Goal: Task Accomplishment & Management: Manage account settings

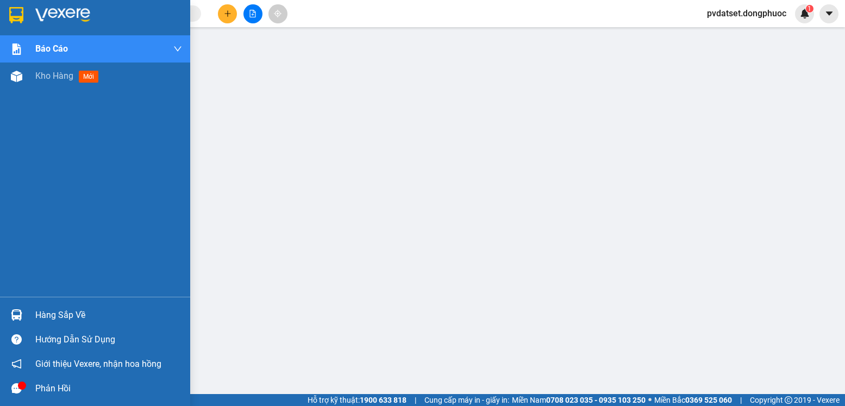
click at [40, 306] on div "Hàng sắp về" at bounding box center [95, 315] width 190 height 24
drag, startPoint x: 18, startPoint y: 311, endPoint x: 64, endPoint y: 308, distance: 45.8
click at [19, 311] on img at bounding box center [16, 314] width 11 height 11
click at [99, 74] on span "mới" at bounding box center [89, 77] width 20 height 12
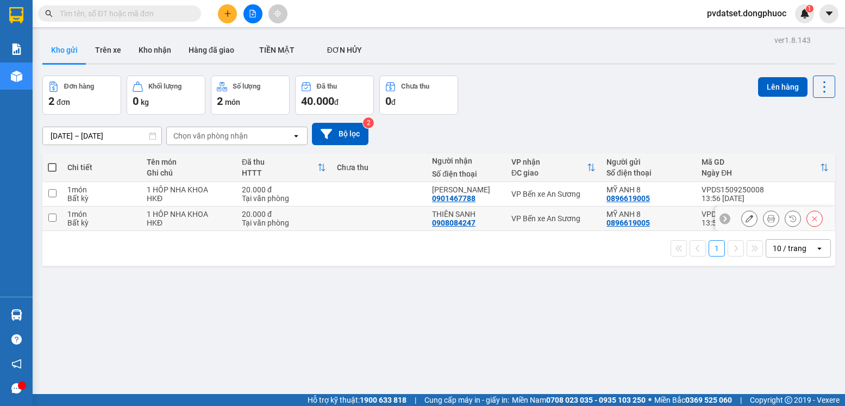
click at [513, 217] on div "VP Bến xe An Sương" at bounding box center [553, 218] width 84 height 9
checkbox input "true"
click at [513, 195] on div "VP Bến xe An Sương" at bounding box center [553, 194] width 84 height 9
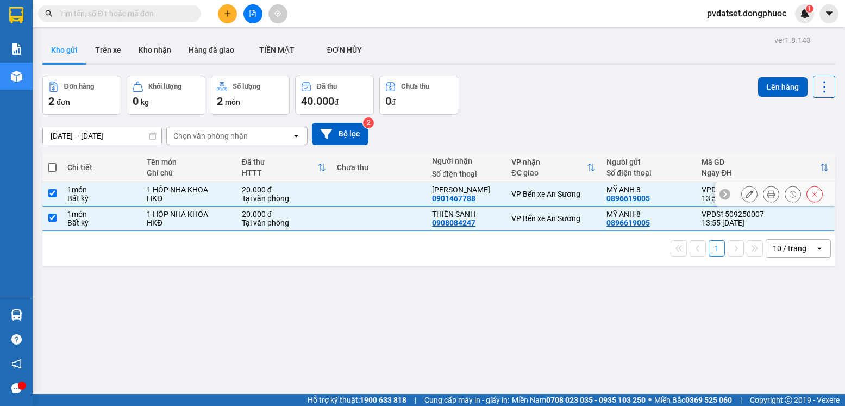
checkbox input "true"
click at [758, 85] on button "Lên hàng" at bounding box center [782, 87] width 49 height 20
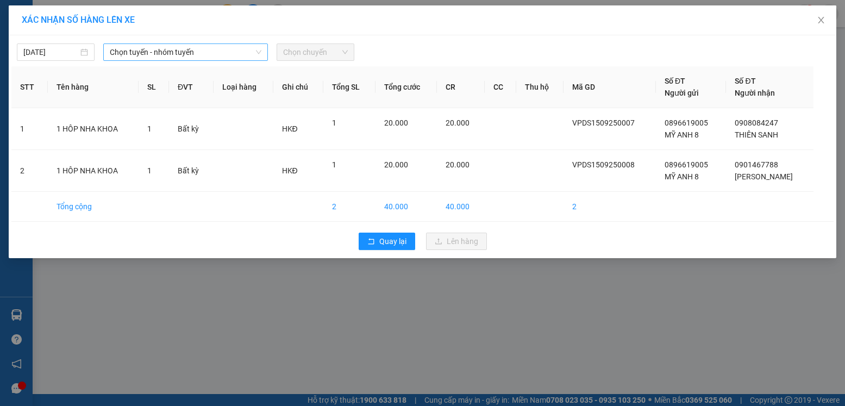
click at [215, 52] on span "Chọn tuyến - nhóm tuyến" at bounding box center [186, 52] width 152 height 16
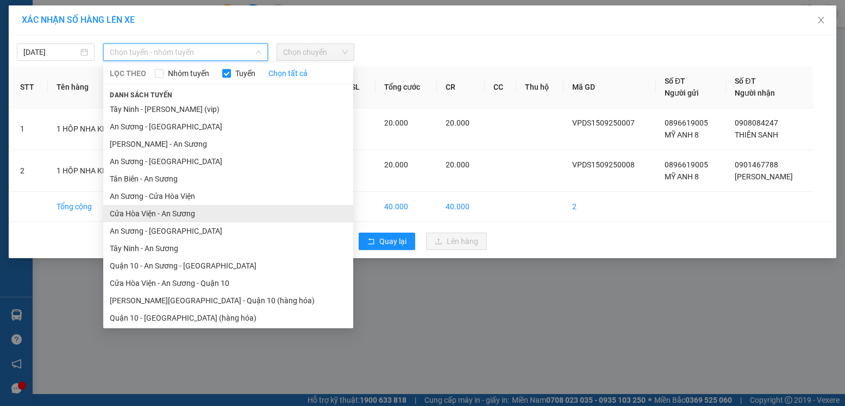
click at [178, 214] on li "Cửa Hòa Viện - An Sương" at bounding box center [228, 213] width 250 height 17
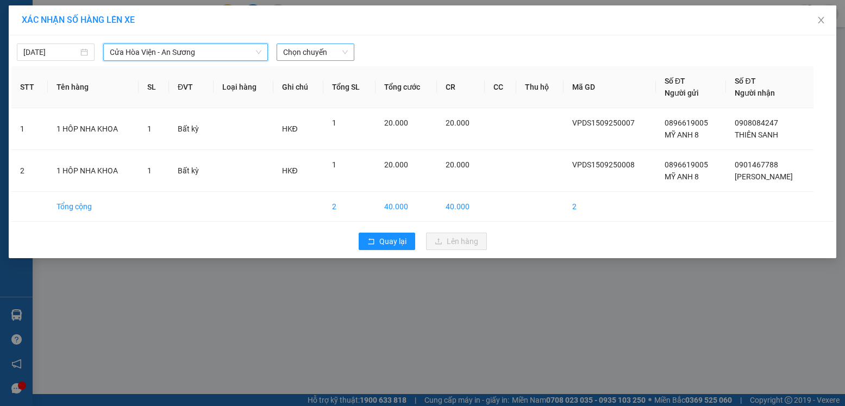
click at [296, 53] on span "Chọn chuyến" at bounding box center [315, 52] width 65 height 16
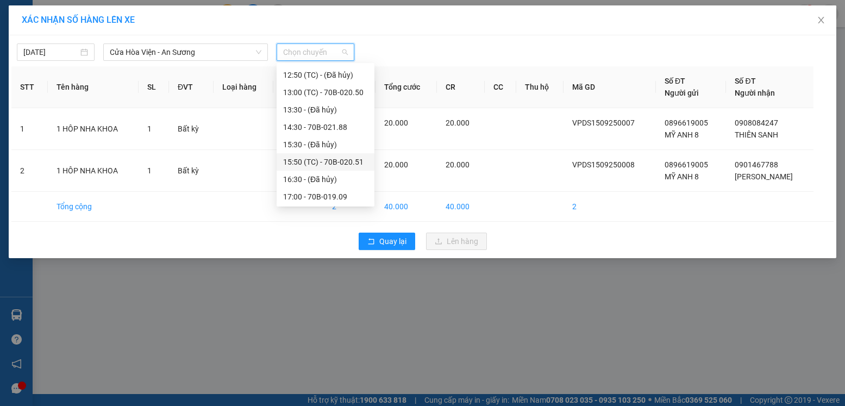
scroll to position [330, 0]
click at [334, 126] on div "14:30 - 70B-021.88" at bounding box center [325, 126] width 85 height 12
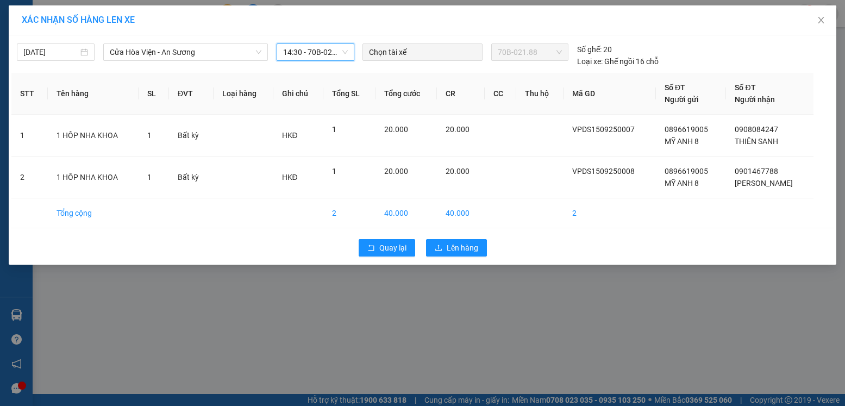
click at [341, 56] on span "14:30 - 70B-021.88" at bounding box center [315, 52] width 65 height 16
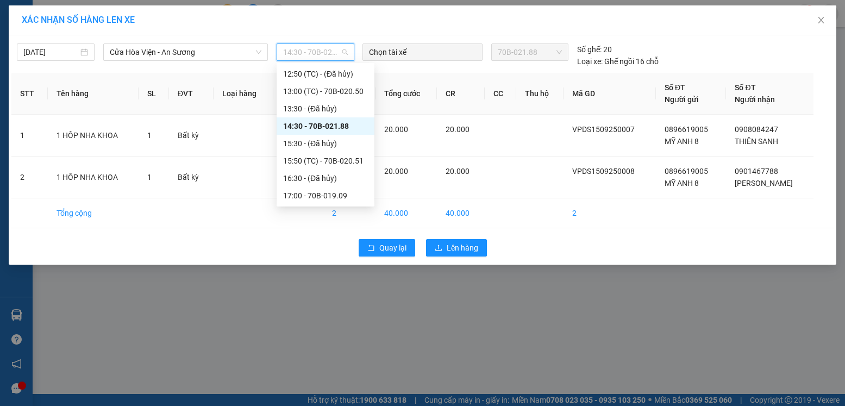
click at [348, 124] on div "14:30 - 70B-021.88" at bounding box center [325, 126] width 85 height 12
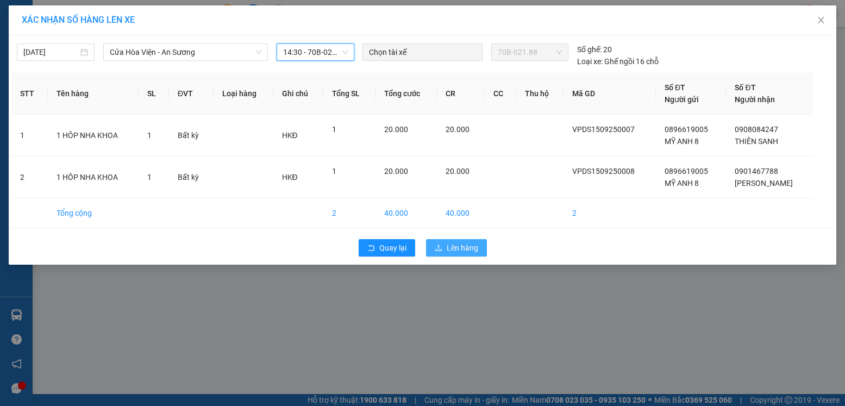
click at [454, 250] on span "Lên hàng" at bounding box center [463, 248] width 32 height 12
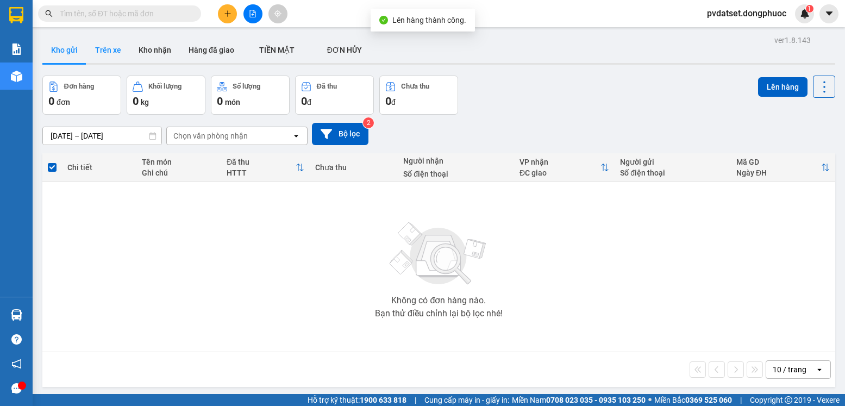
click at [110, 49] on button "Trên xe" at bounding box center [107, 50] width 43 height 26
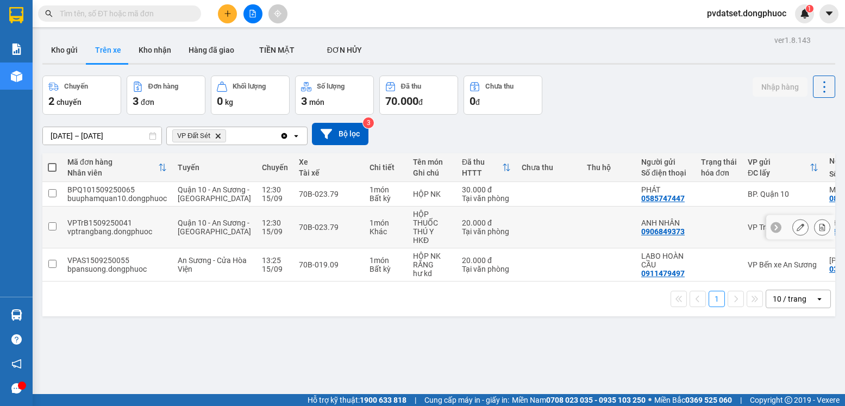
click at [314, 232] on div "70B-023.79" at bounding box center [329, 227] width 60 height 9
checkbox input "true"
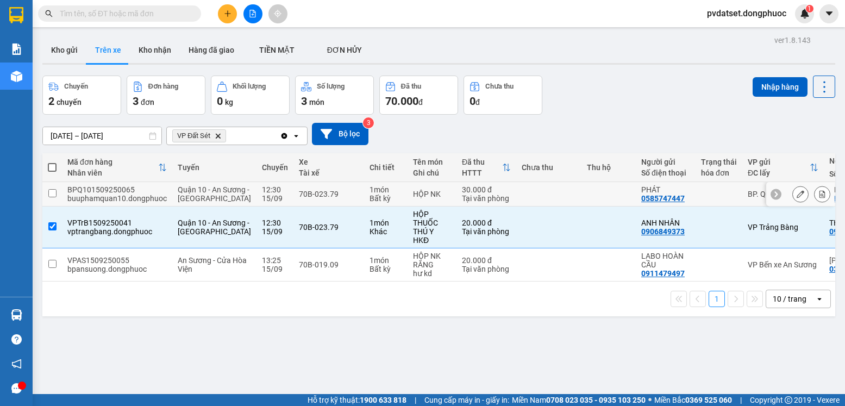
click at [324, 207] on td "70B-023.79" at bounding box center [328, 194] width 71 height 24
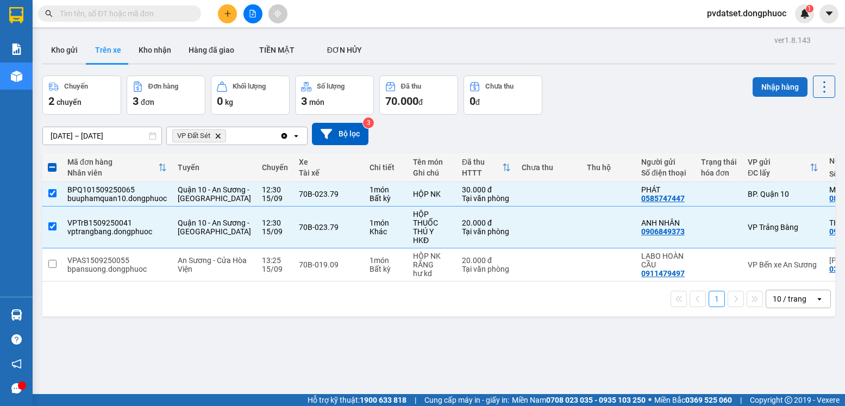
click at [776, 86] on button "Nhập hàng" at bounding box center [780, 87] width 55 height 20
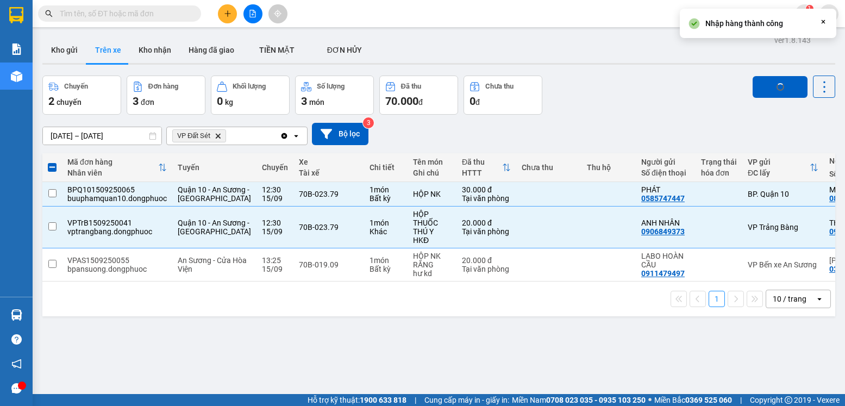
checkbox input "false"
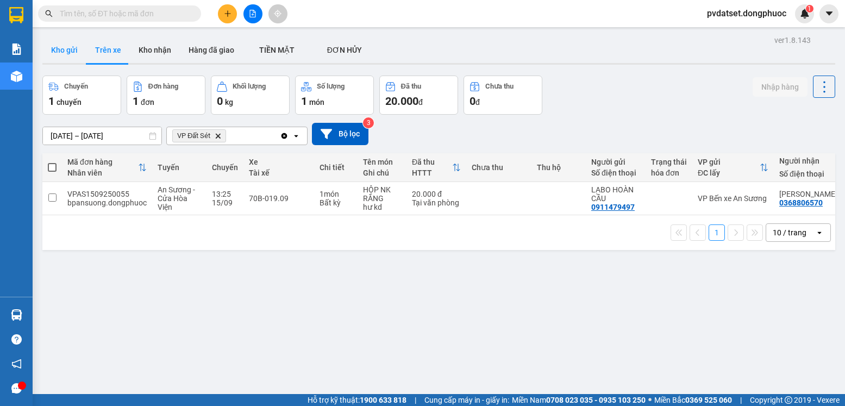
click at [70, 51] on button "Kho gửi" at bounding box center [64, 50] width 44 height 26
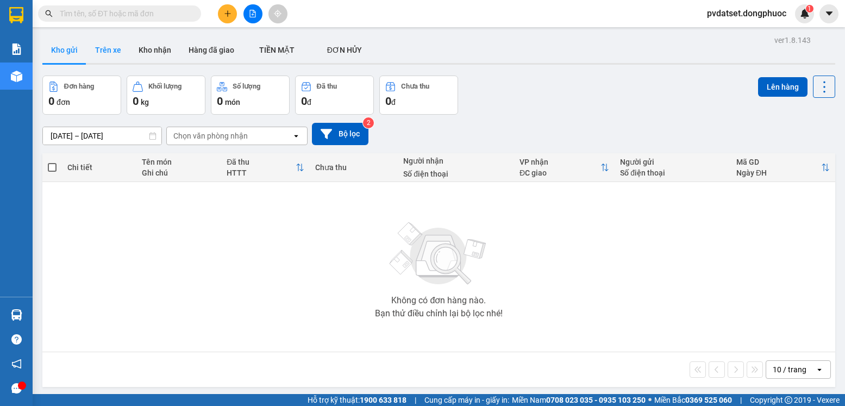
click at [101, 49] on button "Trên xe" at bounding box center [107, 50] width 43 height 26
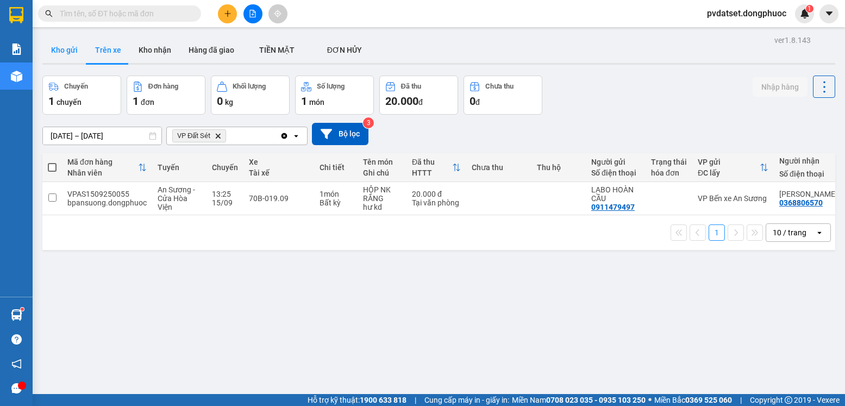
click at [56, 45] on button "Kho gửi" at bounding box center [64, 50] width 44 height 26
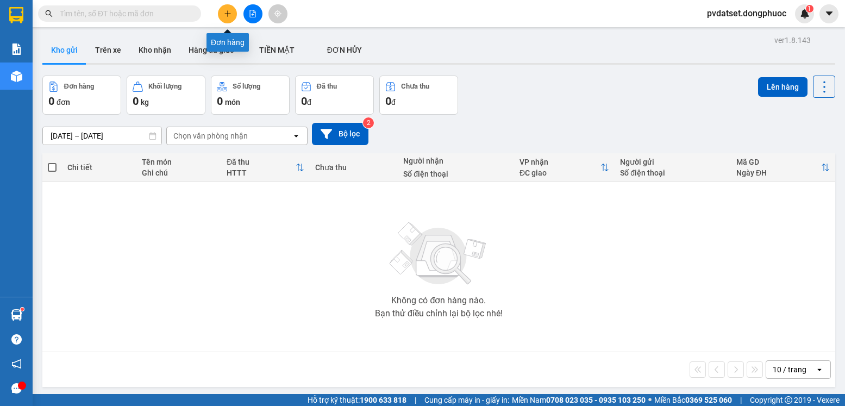
drag, startPoint x: 229, startPoint y: 20, endPoint x: 230, endPoint y: 9, distance: 11.5
click at [230, 9] on button at bounding box center [227, 13] width 19 height 19
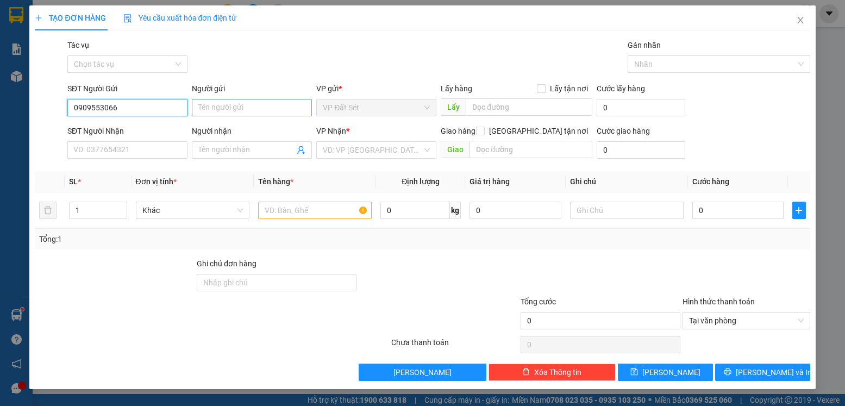
type input "0909553066"
click at [219, 110] on input "Người gửi" at bounding box center [252, 107] width 120 height 17
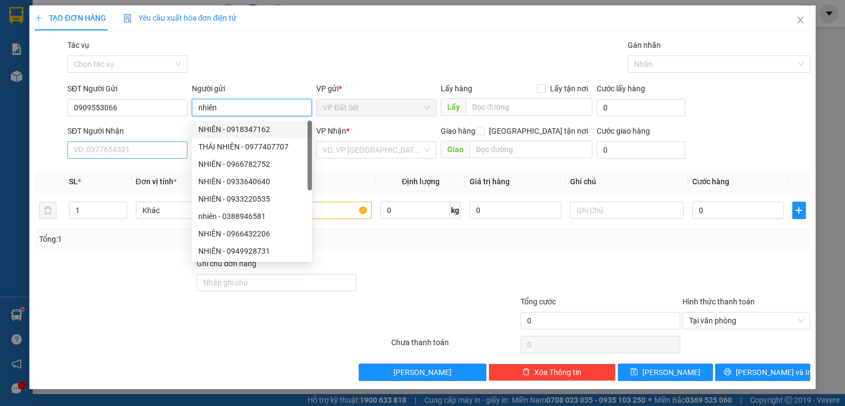
type input "nhiên"
click at [133, 147] on input "SĐT Người Nhận" at bounding box center [127, 149] width 120 height 17
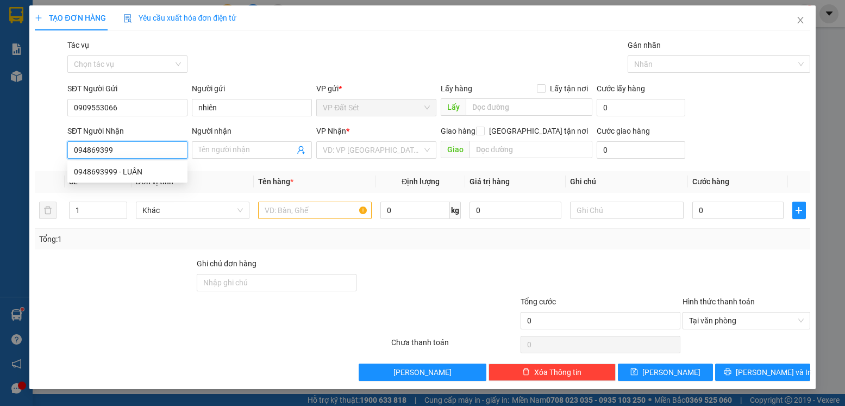
type input "0948693999"
click at [168, 170] on div "0948693999 - LUÂN" at bounding box center [127, 172] width 107 height 12
type input "LUÂN"
type input "50.000"
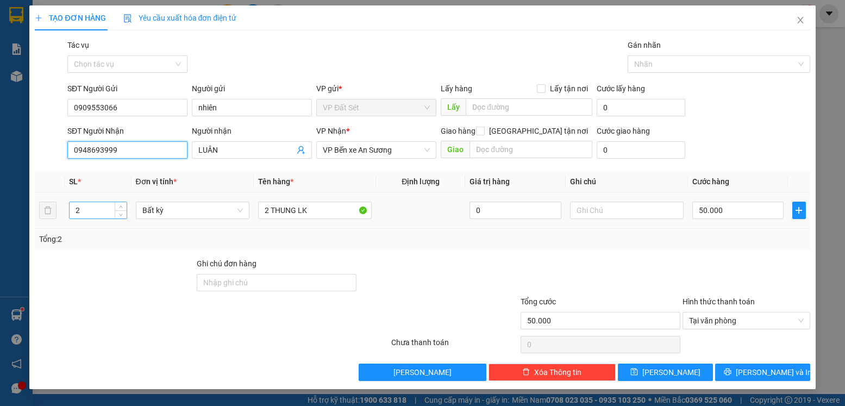
type input "0948693999"
drag, startPoint x: 106, startPoint y: 209, endPoint x: 57, endPoint y: 209, distance: 48.9
click at [57, 209] on tr "2 Bất kỳ 2 THUNG LK 0 50.000" at bounding box center [422, 210] width 775 height 36
type input "1"
drag, startPoint x: 267, startPoint y: 211, endPoint x: 257, endPoint y: 211, distance: 10.3
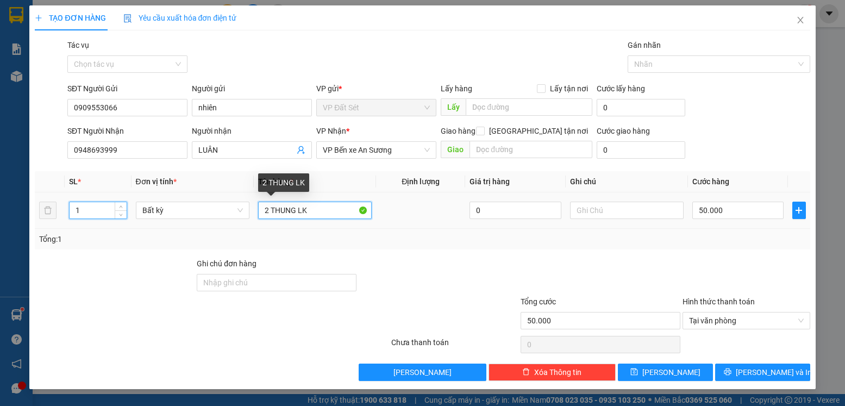
click at [257, 211] on td "2 THUNG LK" at bounding box center [315, 210] width 122 height 36
type input "0"
type input "1 THUNG LK"
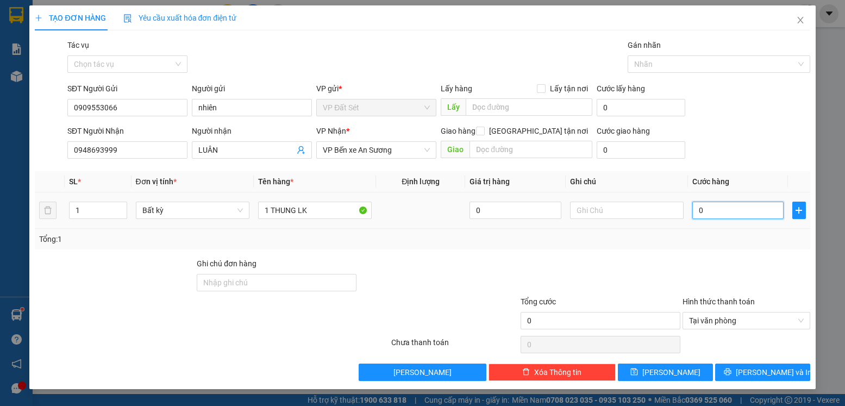
click at [704, 212] on input "0" at bounding box center [737, 210] width 91 height 17
type input "2"
type input "20"
type input "20.000"
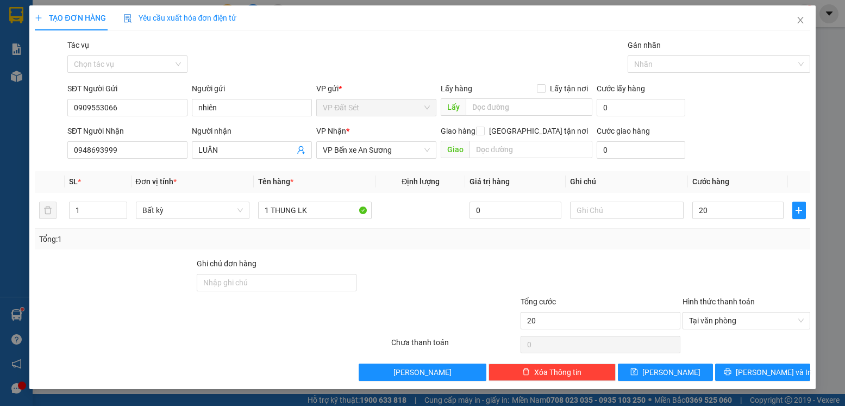
type input "20.000"
click at [595, 243] on div "Tổng: 1" at bounding box center [422, 239] width 766 height 12
click at [603, 214] on input "text" at bounding box center [627, 210] width 114 height 17
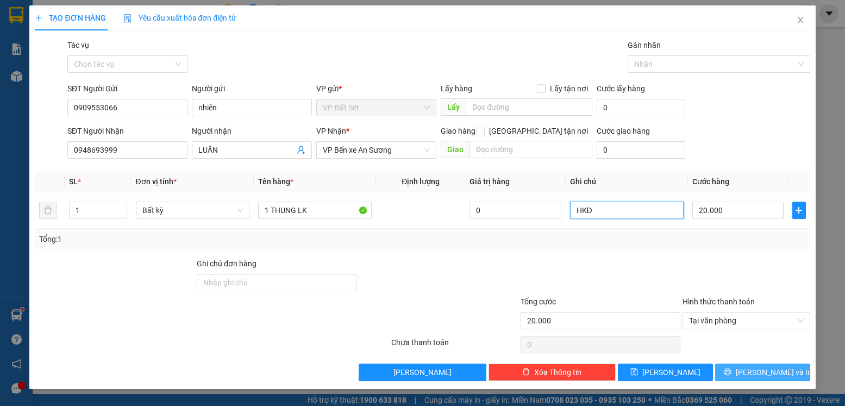
type input "HKĐ"
click at [764, 368] on span "[PERSON_NAME] và In" at bounding box center [774, 372] width 76 height 12
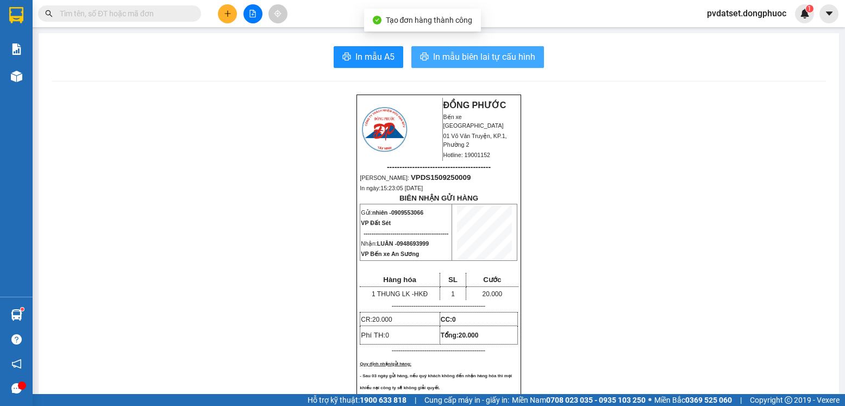
click at [471, 57] on span "In mẫu biên lai tự cấu hình" at bounding box center [484, 57] width 102 height 14
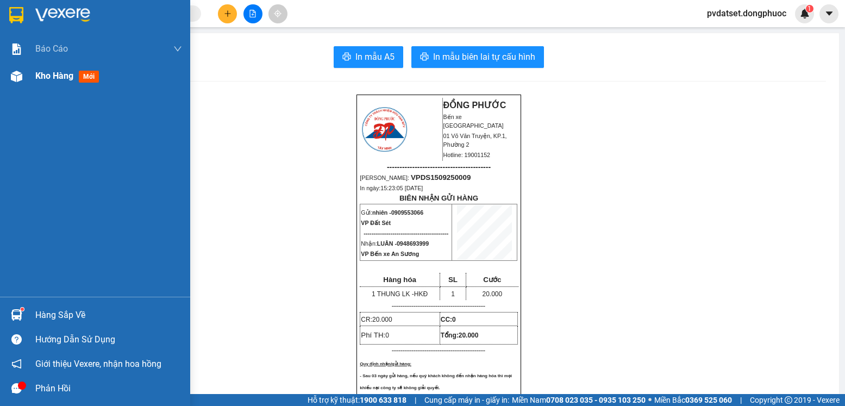
click at [103, 78] on div "Kho hàng mới" at bounding box center [69, 76] width 68 height 14
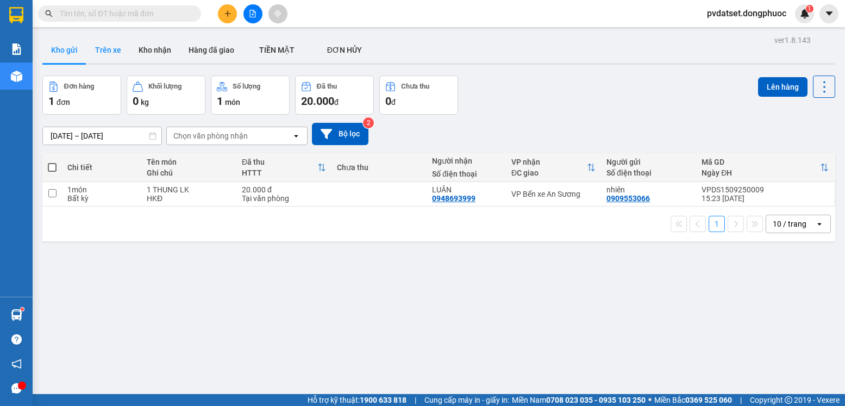
click at [117, 50] on button "Trên xe" at bounding box center [107, 50] width 43 height 26
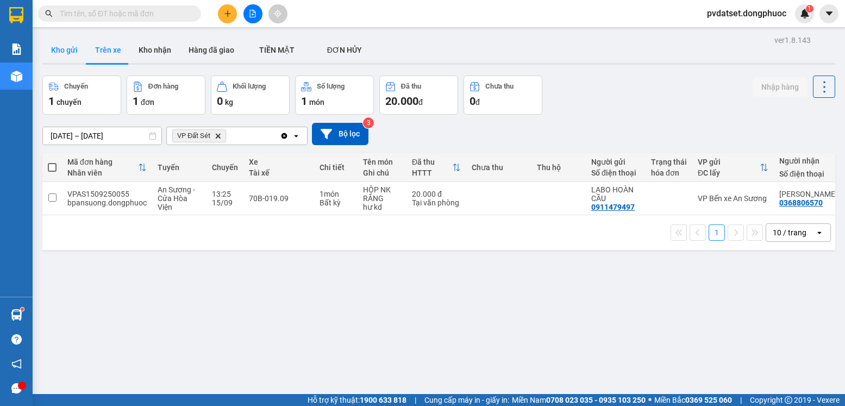
click at [53, 46] on button "Kho gửi" at bounding box center [64, 50] width 44 height 26
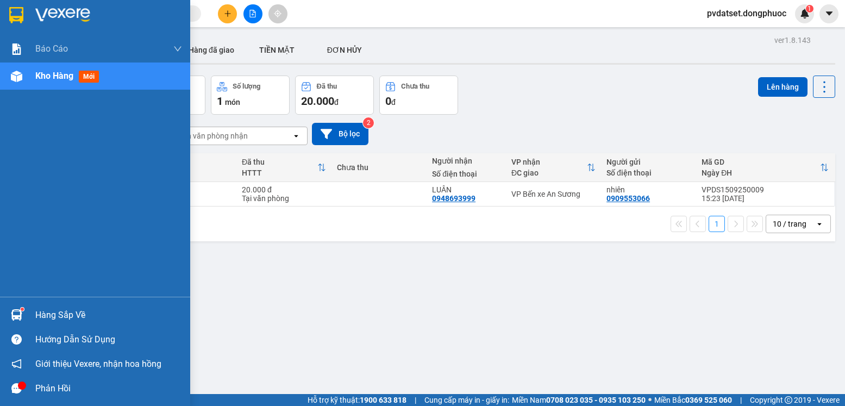
click at [26, 317] on div at bounding box center [16, 314] width 19 height 19
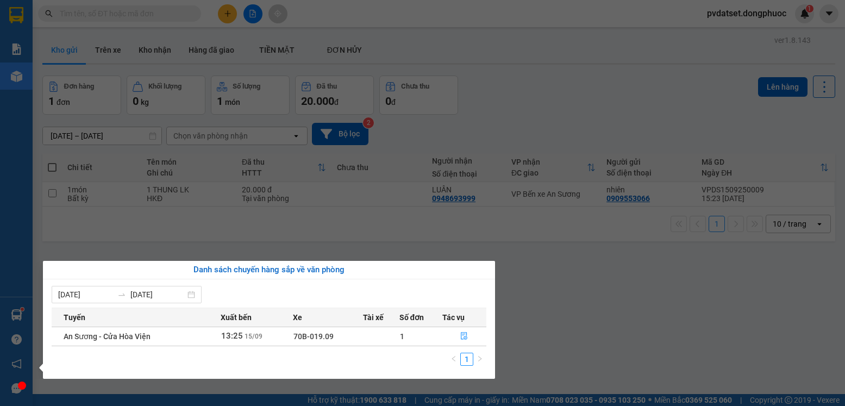
click at [602, 293] on section "Kết quả tìm kiếm ( 0 ) Bộ lọc Ngày tạo đơn gần nhất No Data pvdatset.dongphuoc …" at bounding box center [422, 203] width 845 height 406
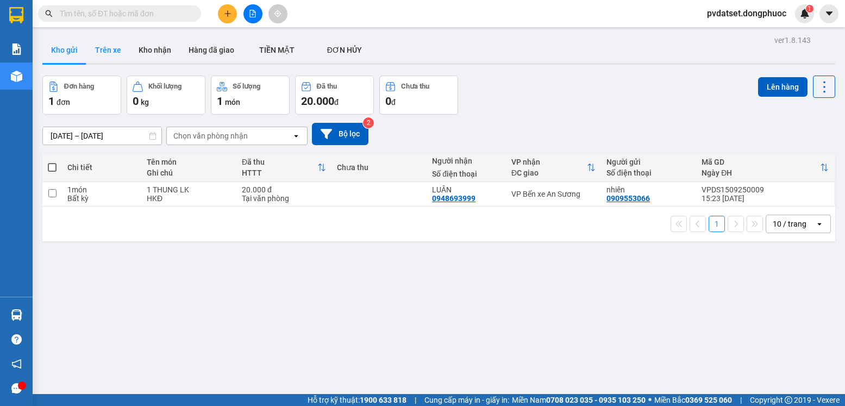
click at [109, 49] on button "Trên xe" at bounding box center [107, 50] width 43 height 26
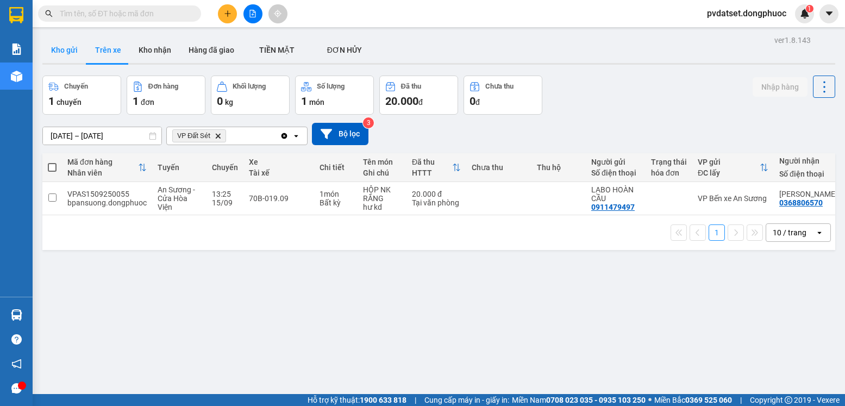
click at [62, 50] on button "Kho gửi" at bounding box center [64, 50] width 44 height 26
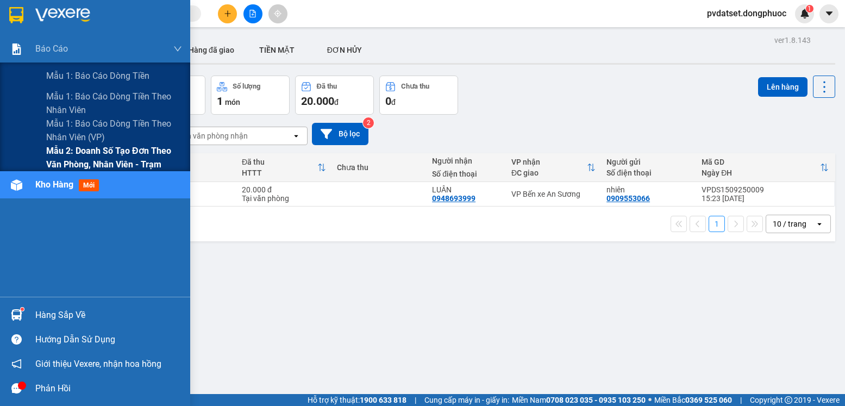
click at [89, 146] on span "Mẫu 2: Doanh số tạo đơn theo Văn phòng, nhân viên - Trạm" at bounding box center [114, 157] width 136 height 27
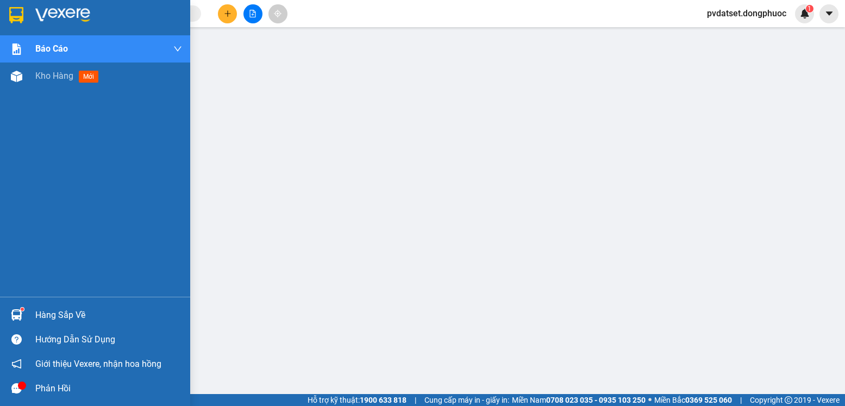
click at [54, 316] on div "Hàng sắp về" at bounding box center [108, 315] width 147 height 16
click at [70, 82] on div "Kho hàng mới" at bounding box center [69, 76] width 68 height 14
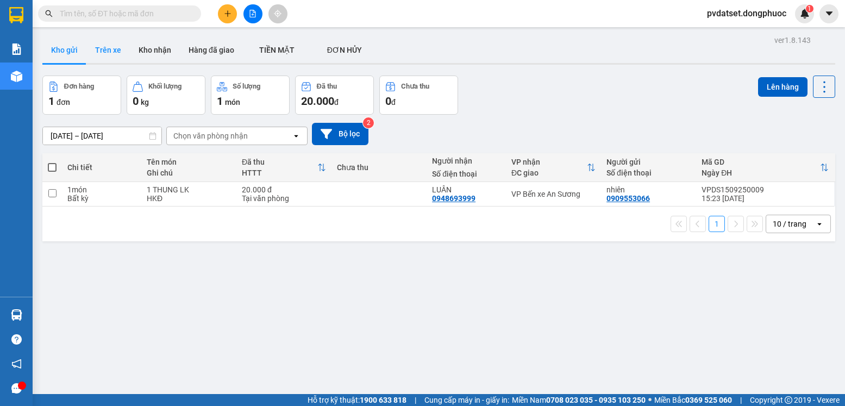
click at [103, 57] on button "Trên xe" at bounding box center [107, 50] width 43 height 26
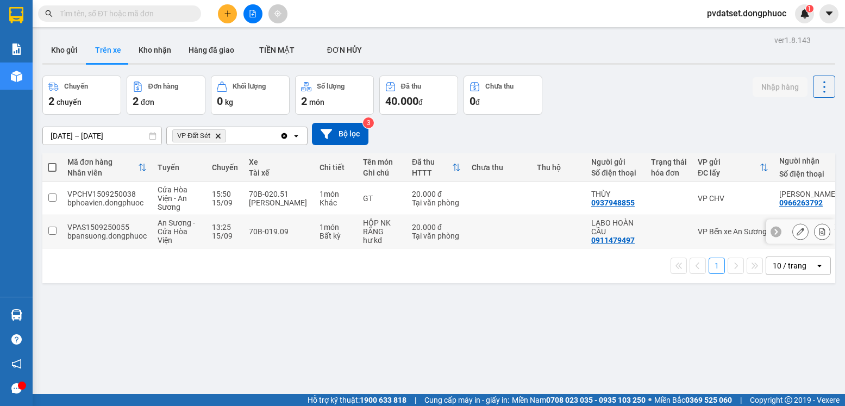
click at [481, 220] on td at bounding box center [498, 231] width 65 height 33
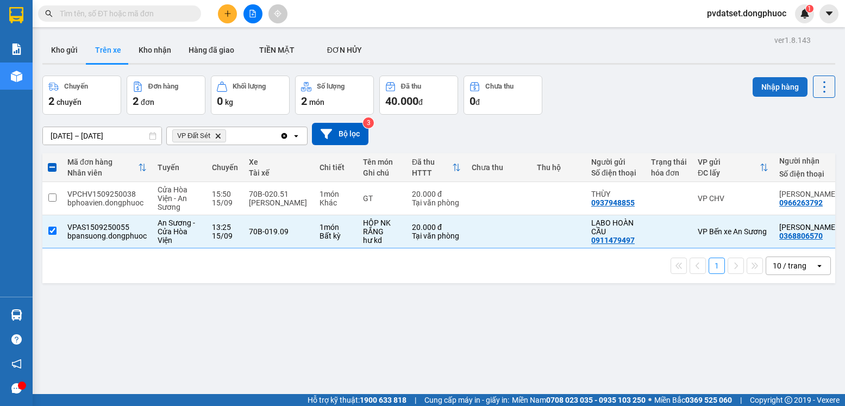
click at [778, 91] on button "Nhập hàng" at bounding box center [780, 87] width 55 height 20
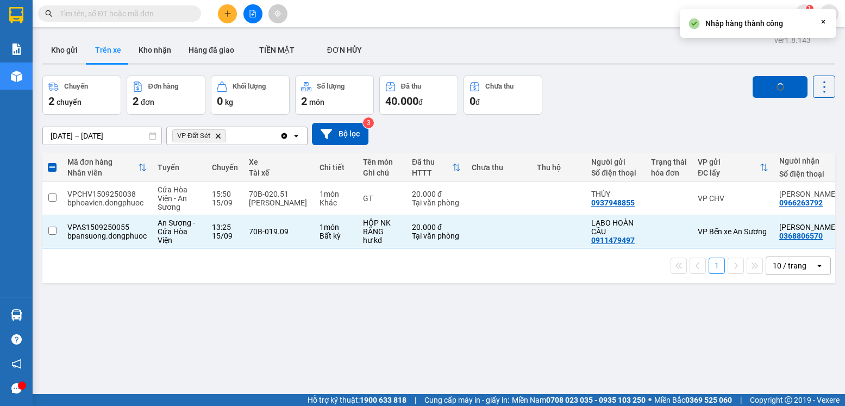
checkbox input "false"
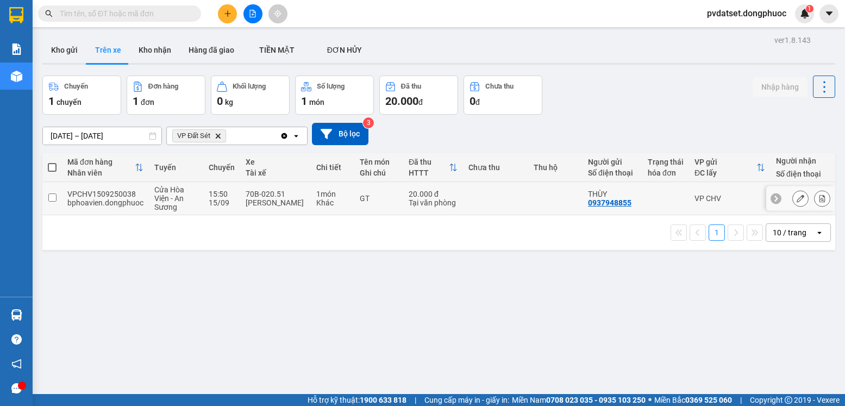
click at [324, 202] on div "Khác" at bounding box center [332, 202] width 33 height 9
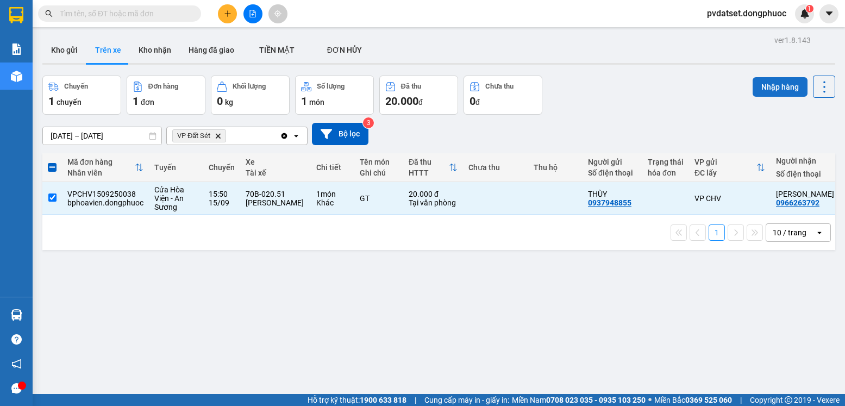
click at [771, 86] on button "Nhập hàng" at bounding box center [780, 87] width 55 height 20
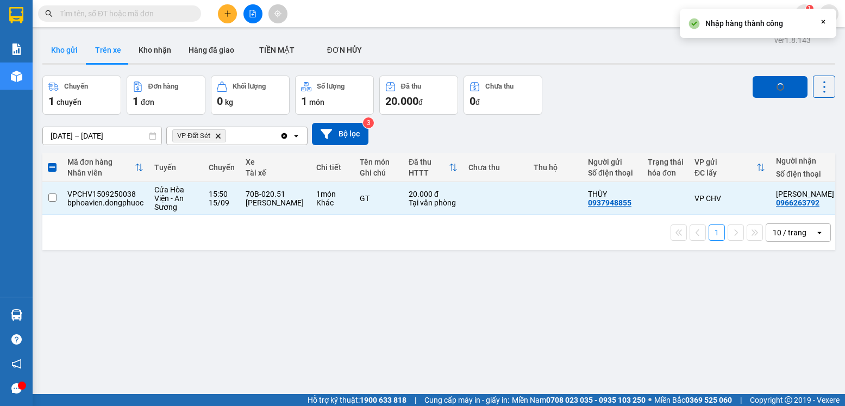
checkbox input "false"
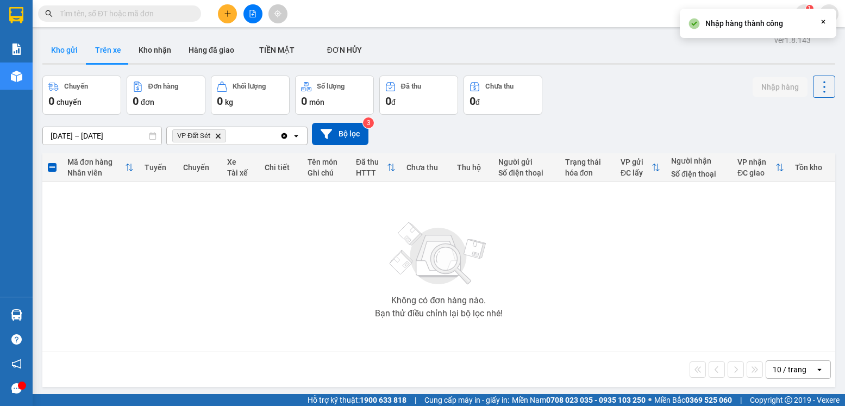
click at [71, 49] on button "Kho gửi" at bounding box center [64, 50] width 44 height 26
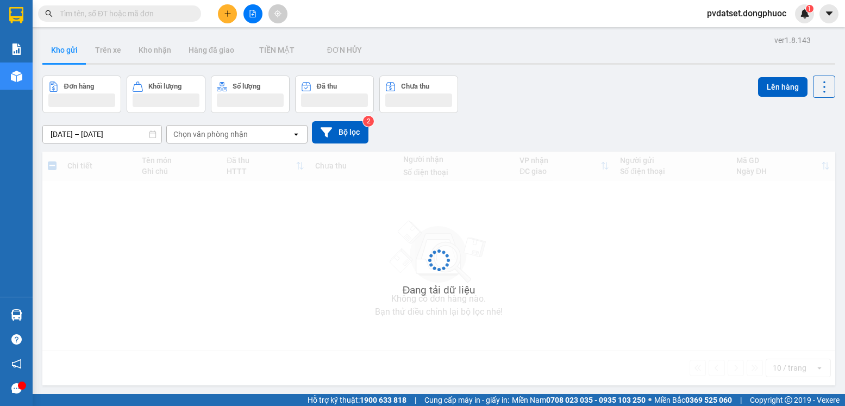
click at [71, 49] on button "Kho gửi" at bounding box center [64, 50] width 44 height 26
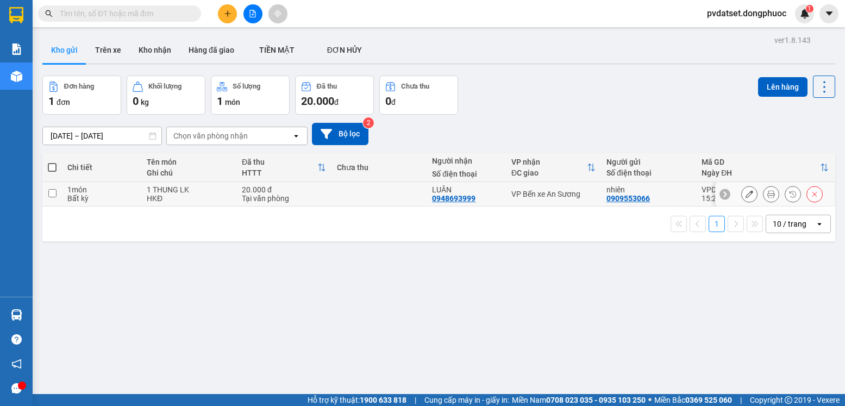
click at [571, 190] on div "VP Bến xe An Sương" at bounding box center [553, 194] width 84 height 9
checkbox input "true"
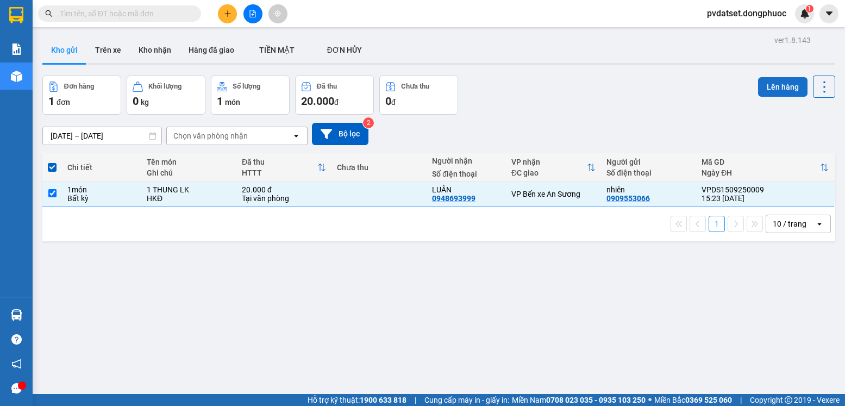
click at [771, 93] on button "Lên hàng" at bounding box center [782, 87] width 49 height 20
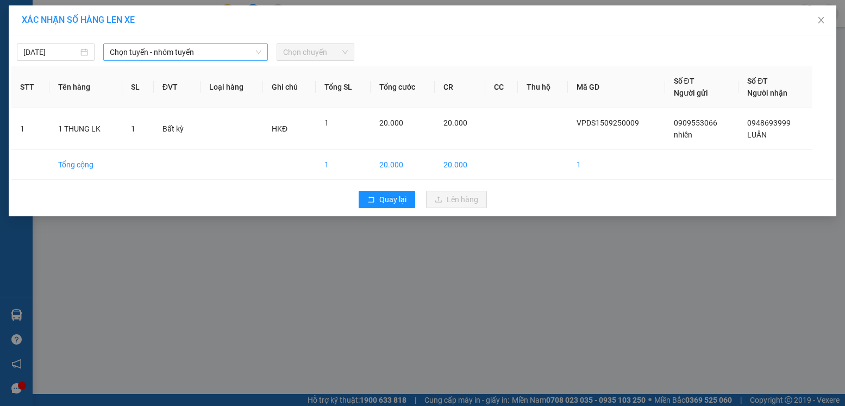
drag, startPoint x: 157, startPoint y: 48, endPoint x: 167, endPoint y: 60, distance: 15.0
click at [158, 49] on span "Chọn tuyến - nhóm tuyến" at bounding box center [186, 52] width 152 height 16
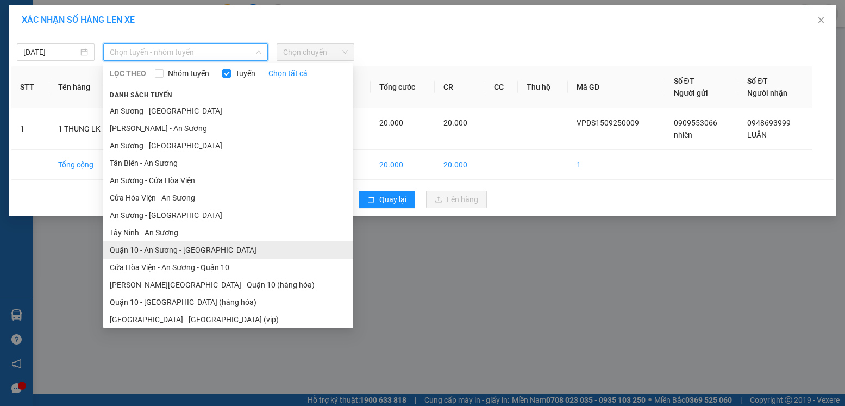
scroll to position [20, 0]
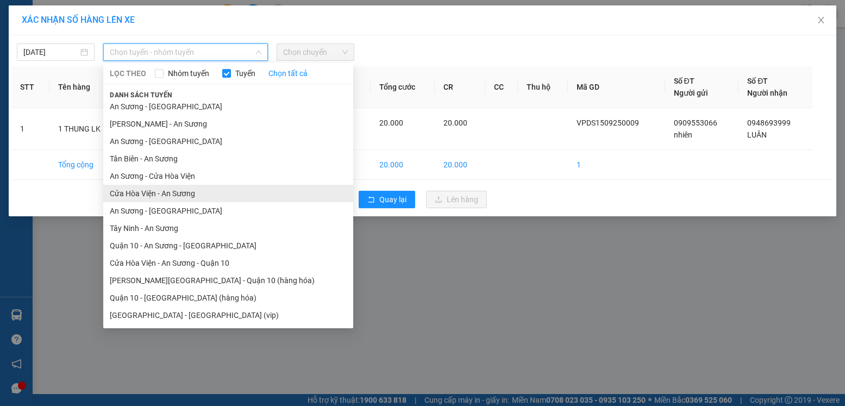
click at [207, 196] on li "Cửa Hòa Viện - An Sương" at bounding box center [228, 193] width 250 height 17
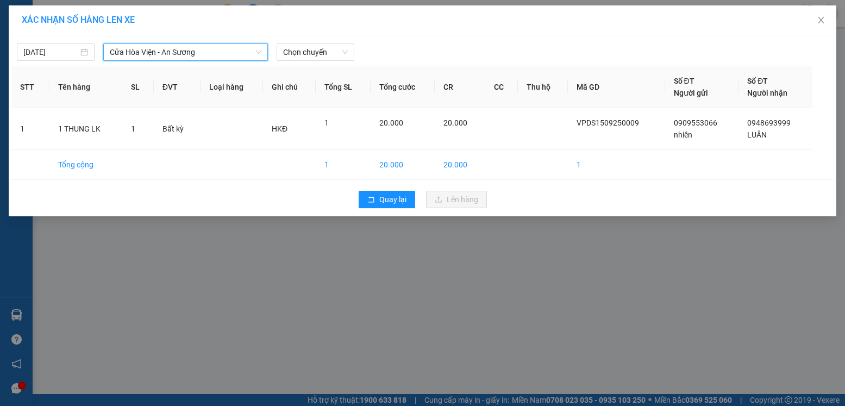
click at [306, 64] on div "[DATE] [GEOGRAPHIC_DATA] - An Sương Cửa [GEOGRAPHIC_DATA] - An Sương LỌC THEO N…" at bounding box center [423, 125] width 828 height 181
click at [306, 61] on div "[DATE] [GEOGRAPHIC_DATA] - An Sương LỌC THEO Nhóm tuyến Tuyến Chọn tất cả Danh …" at bounding box center [423, 125] width 828 height 181
click at [309, 57] on span "Chọn chuyến" at bounding box center [315, 52] width 65 height 16
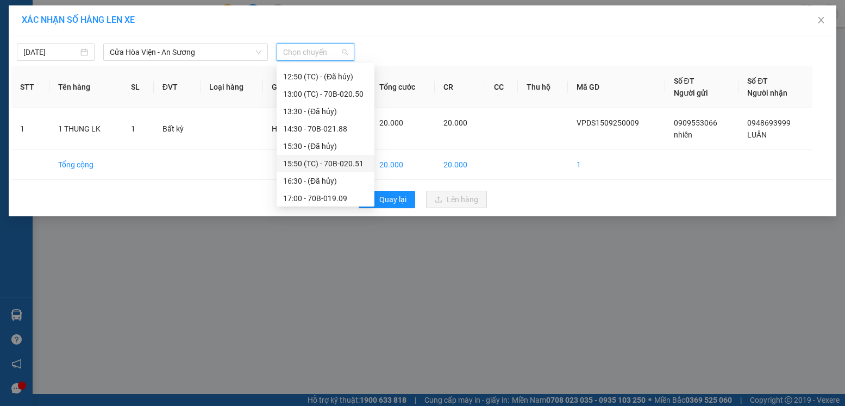
scroll to position [330, 0]
click at [337, 160] on div "15:50 (TC) - 70B-020.51" at bounding box center [325, 161] width 85 height 12
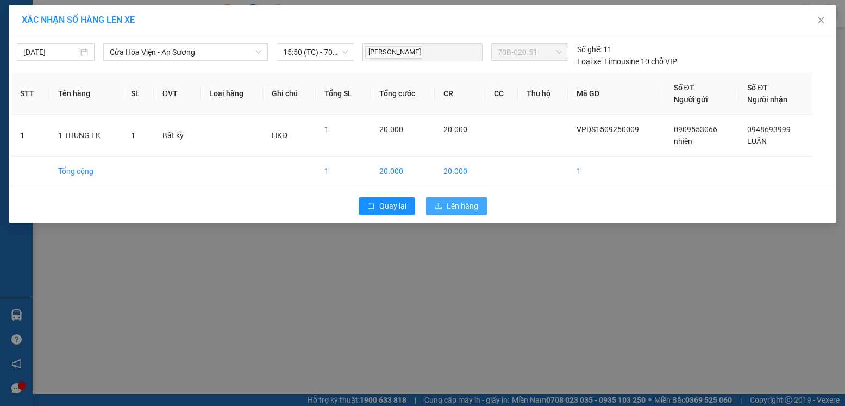
click at [464, 204] on span "Lên hàng" at bounding box center [463, 206] width 32 height 12
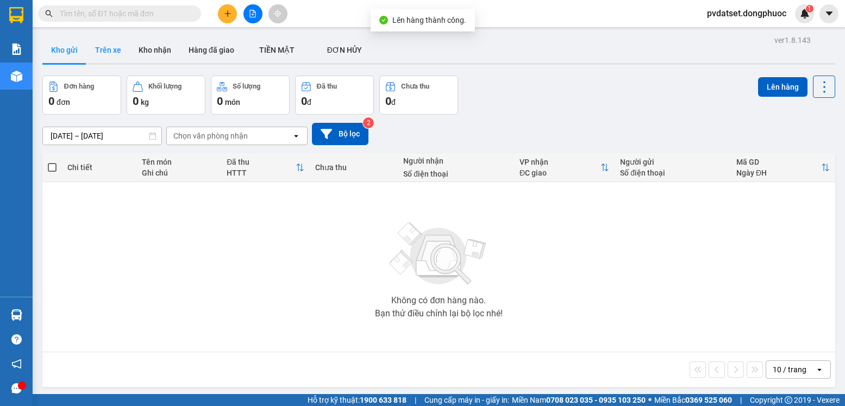
click at [118, 50] on button "Trên xe" at bounding box center [107, 50] width 43 height 26
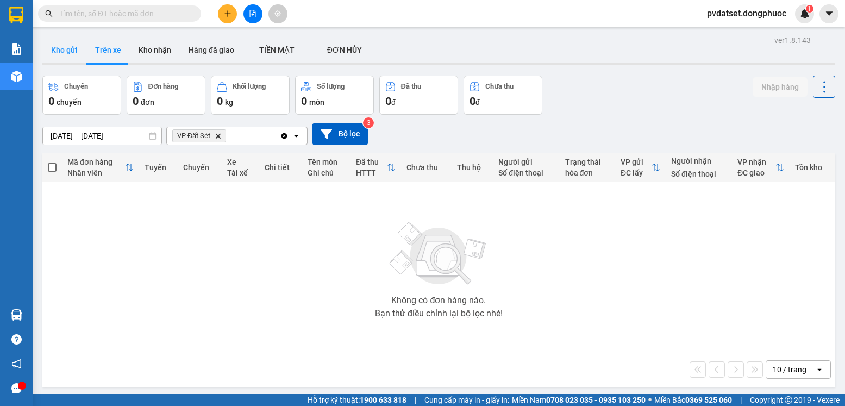
click at [77, 49] on button "Kho gửi" at bounding box center [64, 50] width 44 height 26
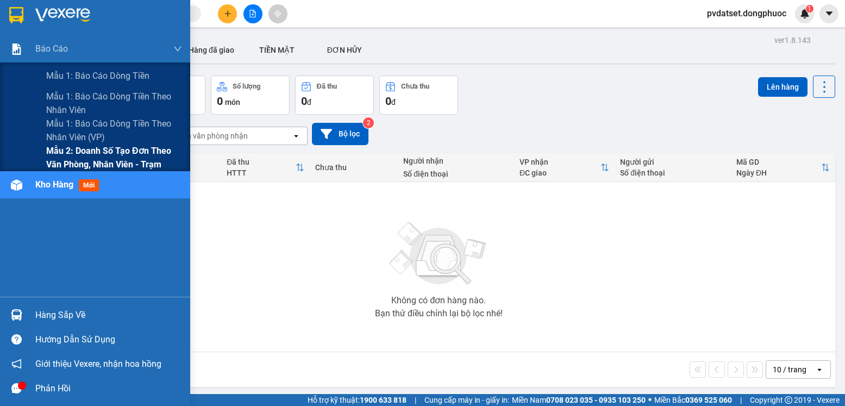
click at [70, 153] on span "Mẫu 2: Doanh số tạo đơn theo Văn phòng, nhân viên - Trạm" at bounding box center [114, 157] width 136 height 27
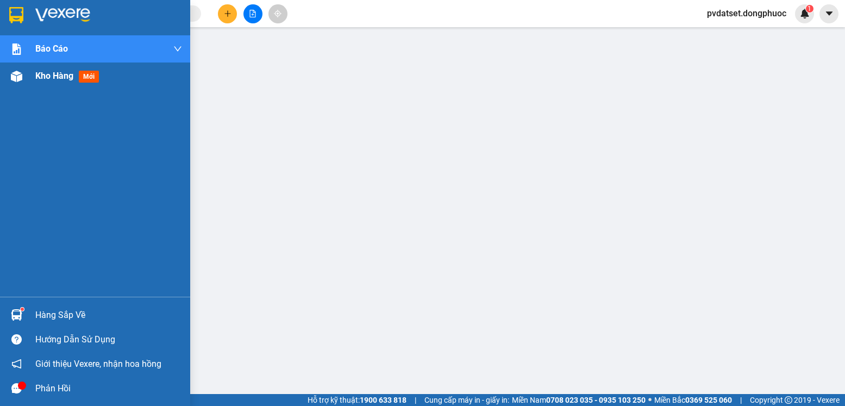
click at [59, 82] on div "Kho hàng mới" at bounding box center [69, 76] width 68 height 14
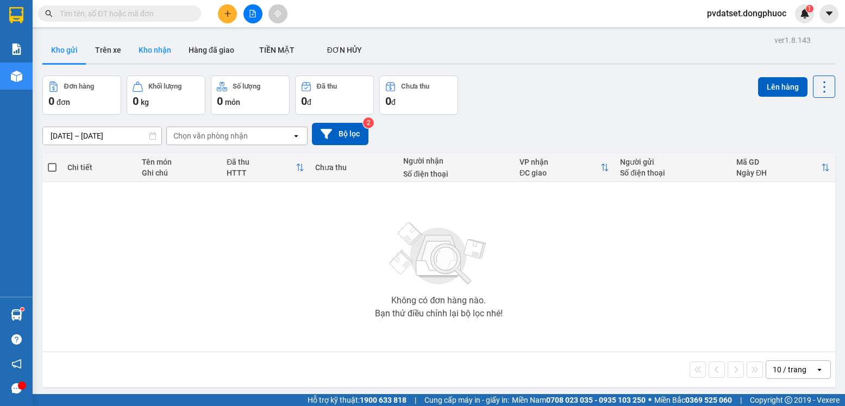
click at [153, 49] on button "Kho nhận" at bounding box center [155, 50] width 50 height 26
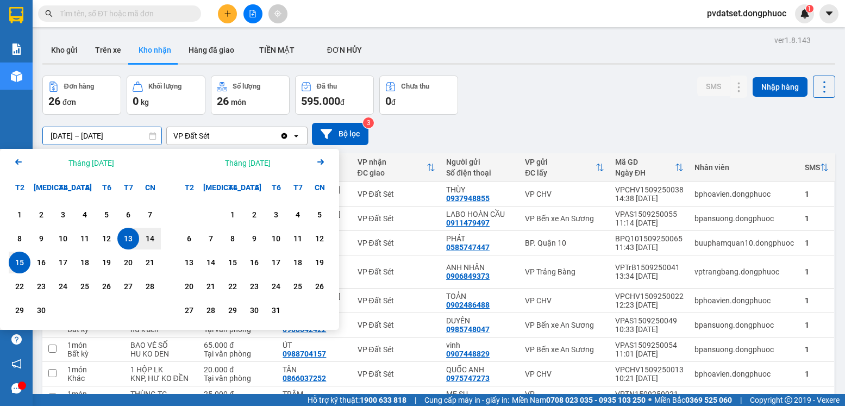
drag, startPoint x: 58, startPoint y: 137, endPoint x: 46, endPoint y: 136, distance: 12.5
click at [46, 136] on input "[DATE] – [DATE]" at bounding box center [102, 135] width 118 height 17
click at [67, 136] on input "[DATE] – [DATE]" at bounding box center [102, 135] width 118 height 17
click at [501, 111] on div "Đơn hàng 26 đơn Khối lượng 0 kg Số lượng 26 món Đã thu 595.000 đ Chưa thu 0 đ S…" at bounding box center [438, 95] width 793 height 39
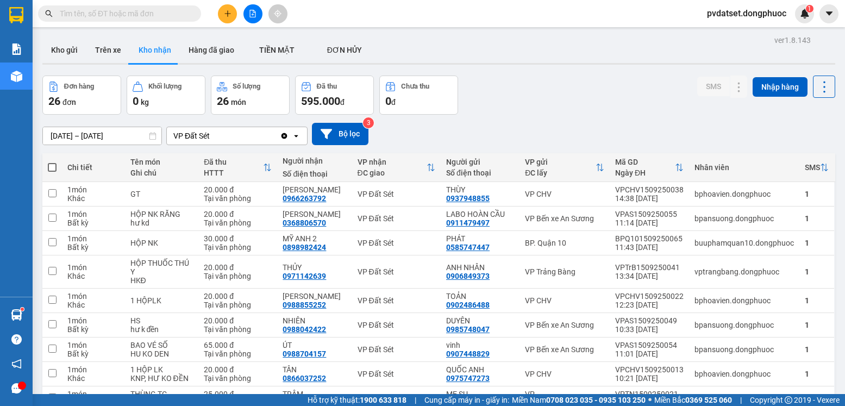
click at [48, 138] on input "[DATE] – [DATE]" at bounding box center [102, 135] width 118 height 17
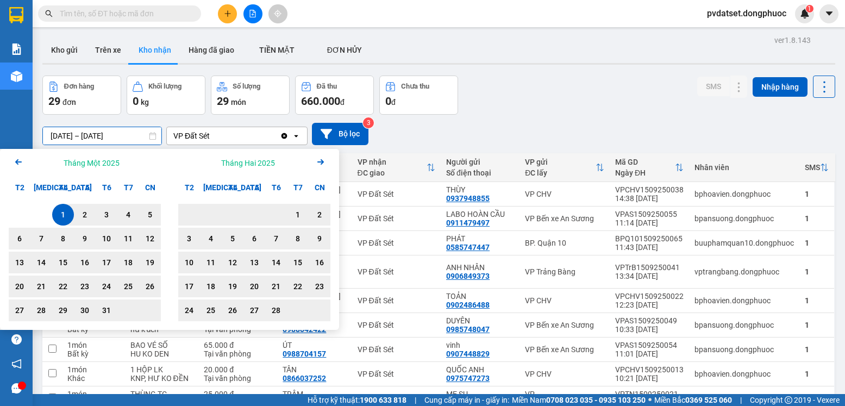
type input "[DATE] – [DATE]"
click at [540, 109] on div "Đơn hàng 29 đơn Khối lượng 0 kg Số lượng 29 món Đã thu 660.000 đ Chưa thu 0 đ S…" at bounding box center [438, 95] width 793 height 39
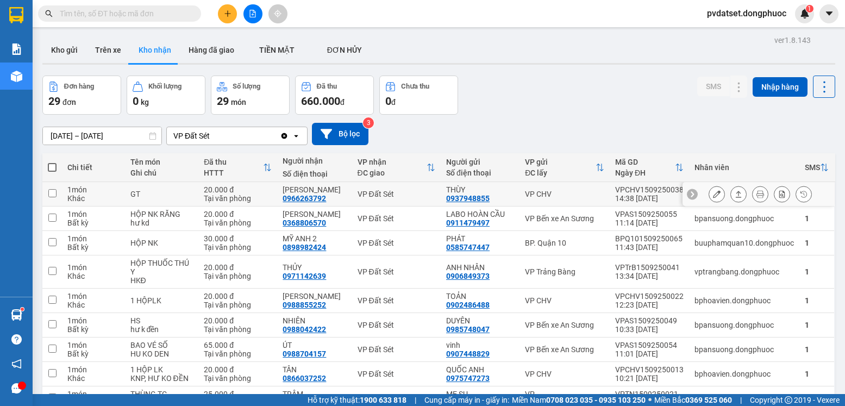
scroll to position [86, 0]
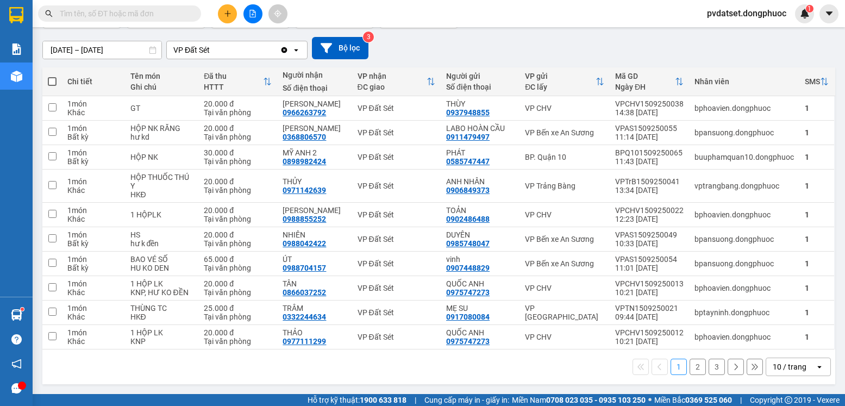
click at [775, 362] on div "10 / trang" at bounding box center [790, 366] width 34 height 11
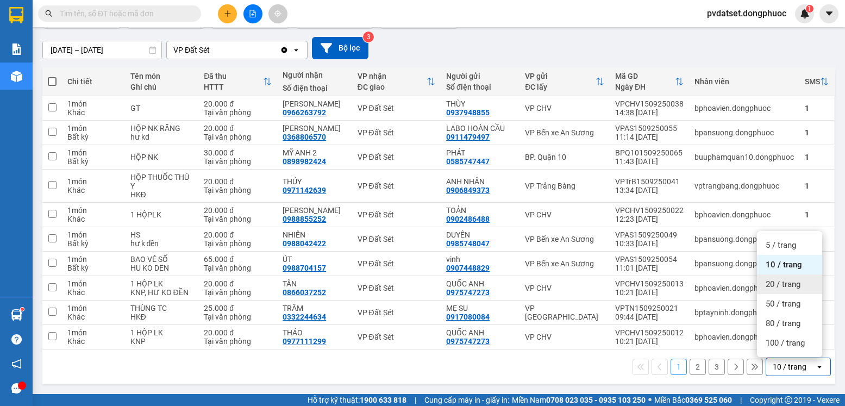
click at [774, 283] on span "20 / trang" at bounding box center [783, 284] width 35 height 11
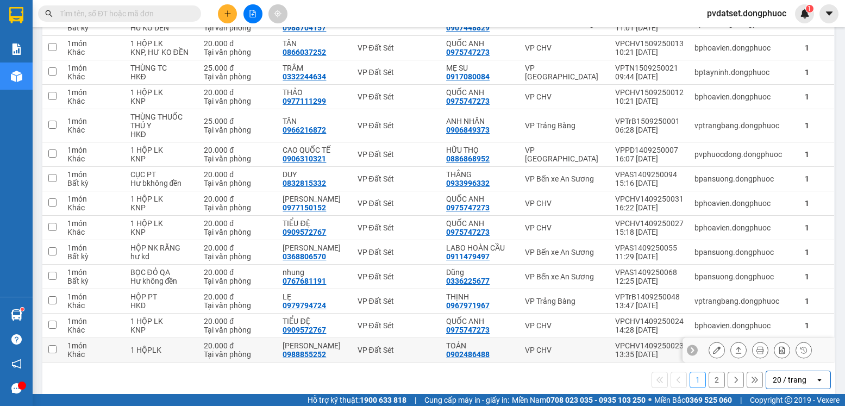
scroll to position [339, 0]
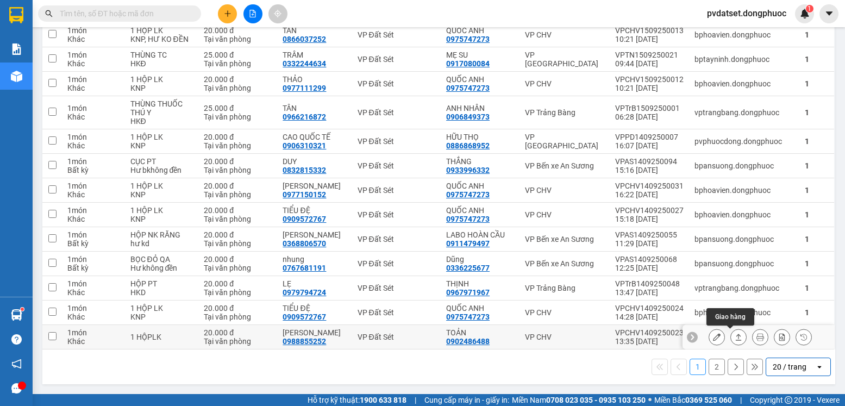
click at [735, 337] on icon at bounding box center [739, 337] width 8 height 8
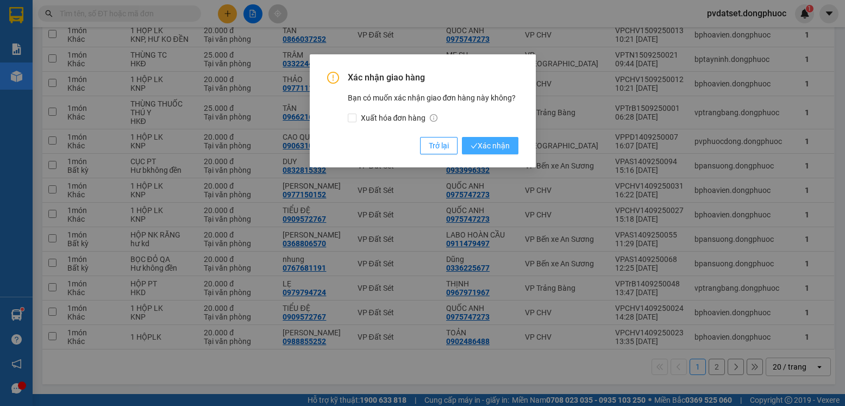
click at [505, 147] on span "Xác nhận" at bounding box center [490, 146] width 39 height 12
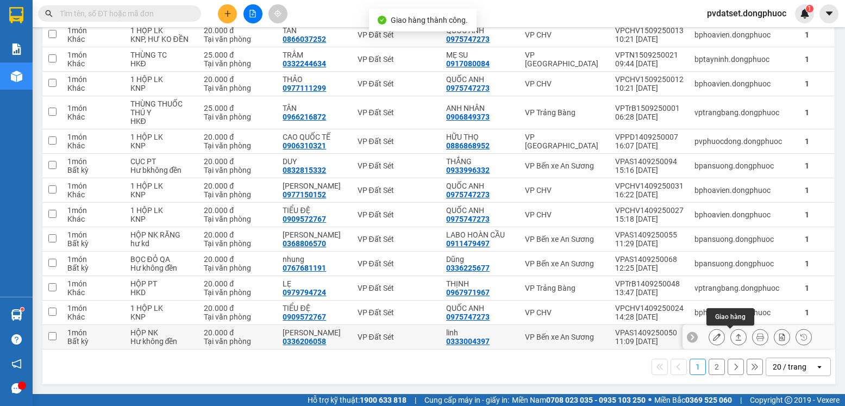
click at [735, 337] on icon at bounding box center [739, 337] width 8 height 8
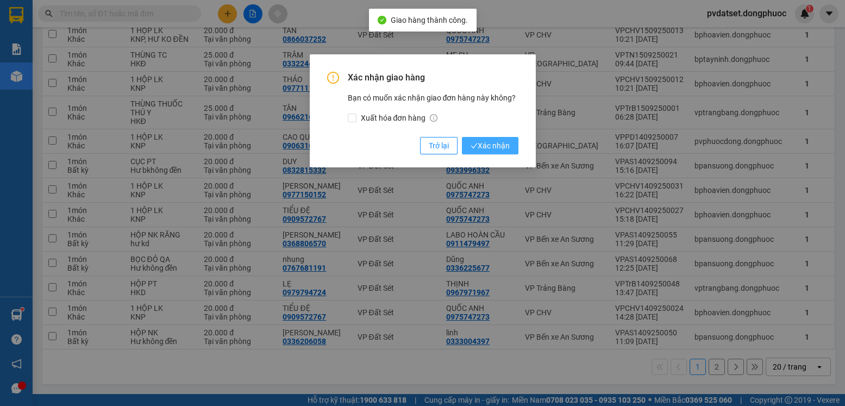
click at [486, 147] on span "Xác nhận" at bounding box center [490, 146] width 39 height 12
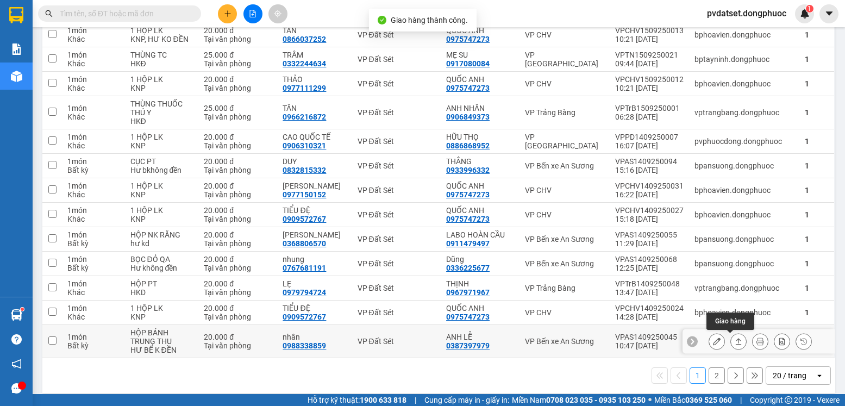
click at [731, 347] on button at bounding box center [738, 341] width 15 height 19
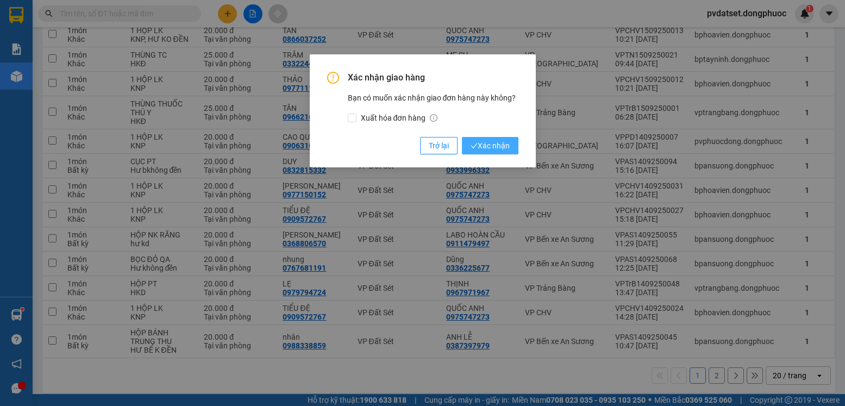
click at [492, 146] on span "Xác nhận" at bounding box center [490, 146] width 39 height 12
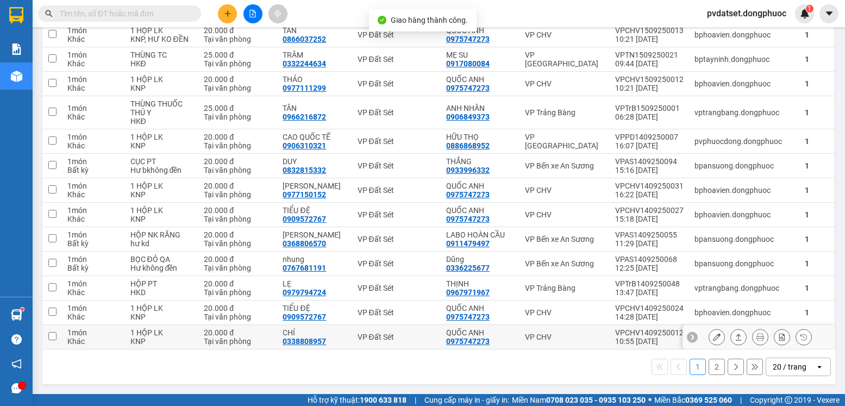
click at [735, 337] on icon at bounding box center [739, 337] width 8 height 8
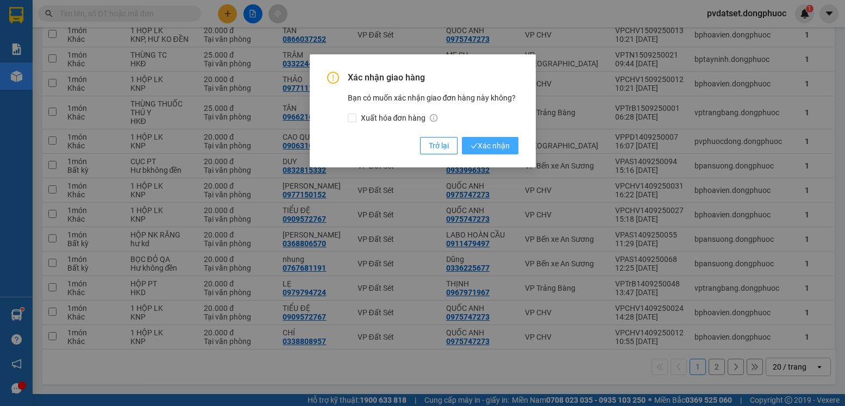
click at [511, 146] on button "Xác nhận" at bounding box center [490, 145] width 57 height 17
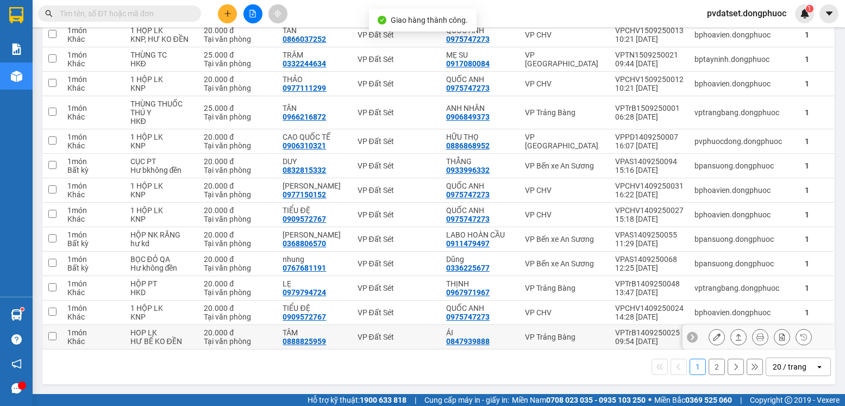
click at [735, 338] on icon at bounding box center [739, 337] width 8 height 8
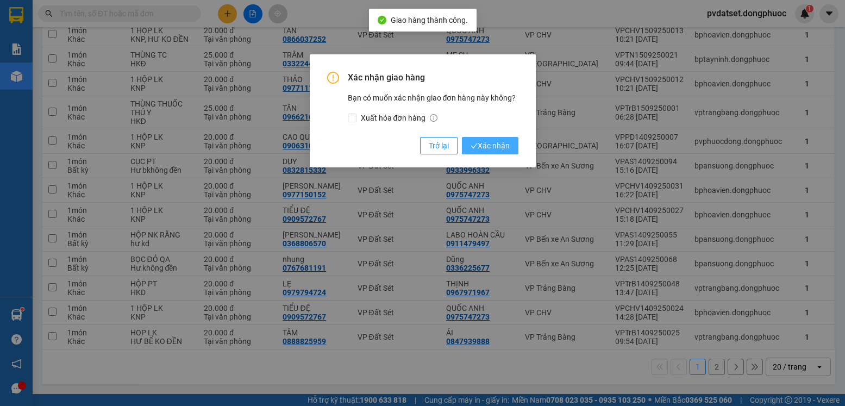
click at [484, 146] on span "Xác nhận" at bounding box center [490, 146] width 39 height 12
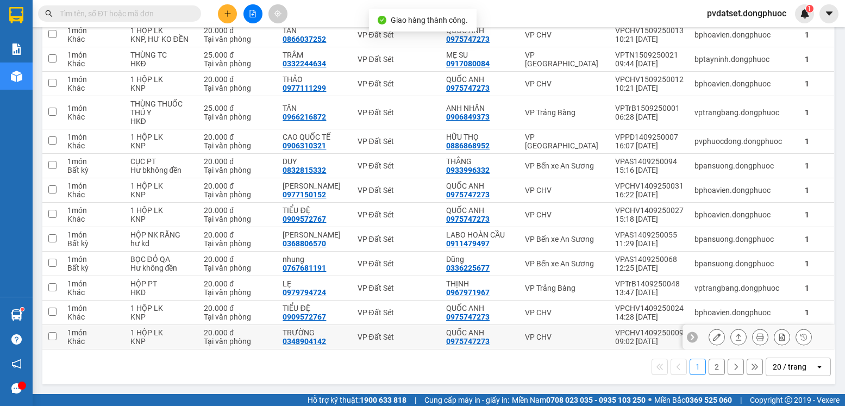
click at [736, 335] on icon at bounding box center [739, 337] width 6 height 7
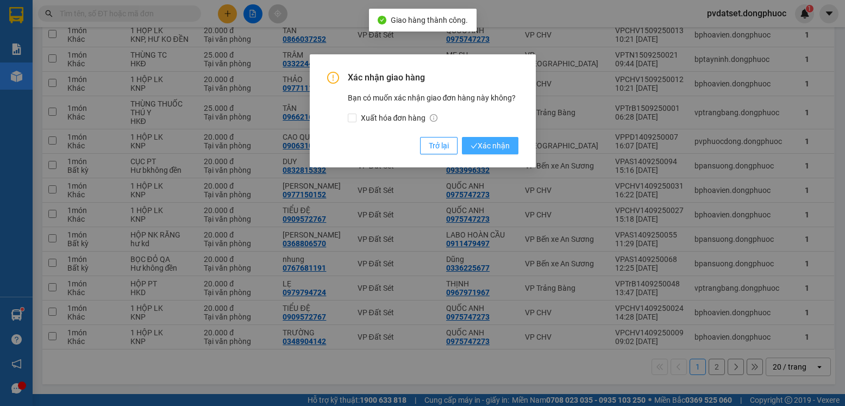
click at [509, 148] on span "Xác nhận" at bounding box center [490, 146] width 39 height 12
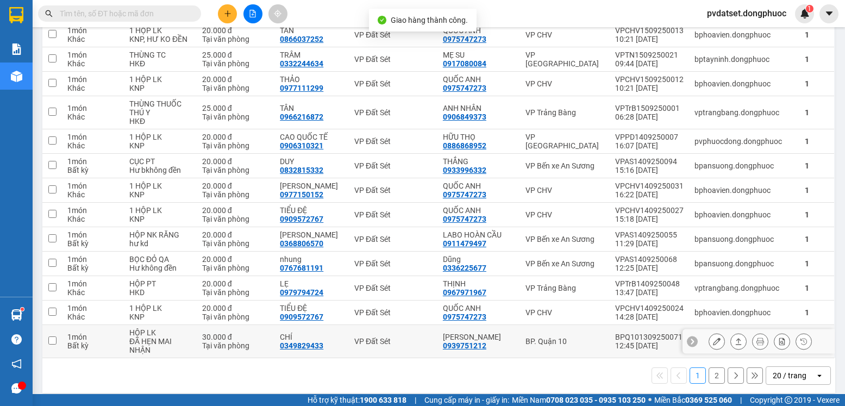
click at [735, 342] on icon at bounding box center [739, 341] width 8 height 8
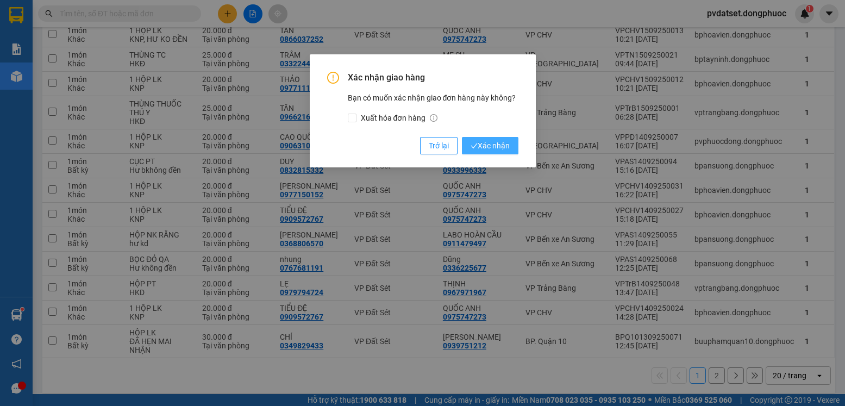
click at [504, 146] on span "Xác nhận" at bounding box center [490, 146] width 39 height 12
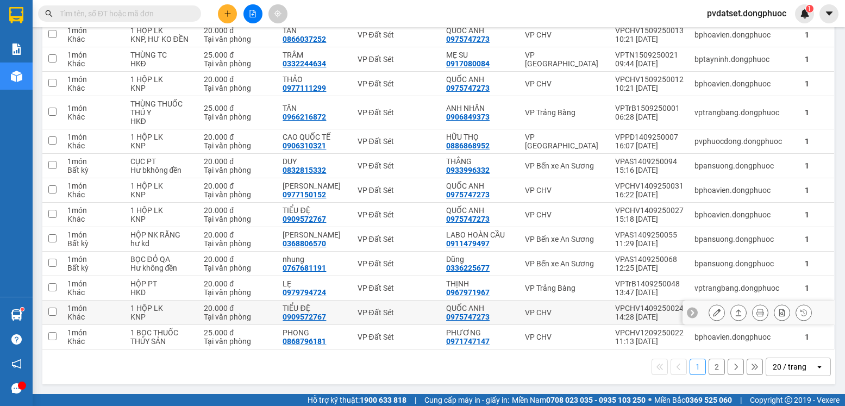
click at [735, 312] on icon at bounding box center [739, 313] width 8 height 8
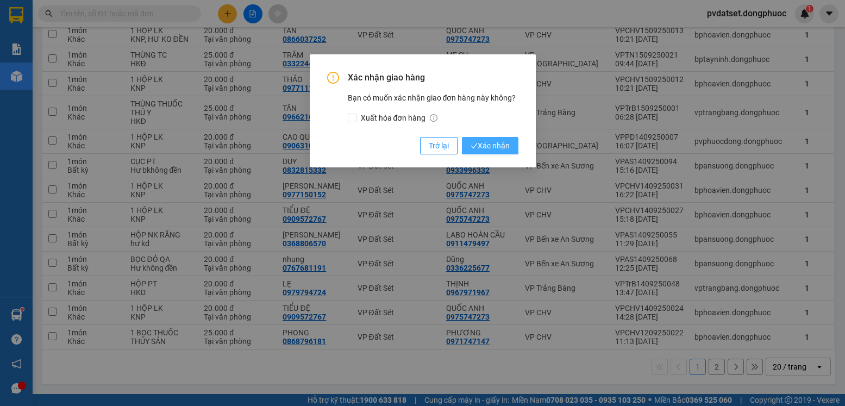
click at [499, 150] on span "Xác nhận" at bounding box center [490, 146] width 39 height 12
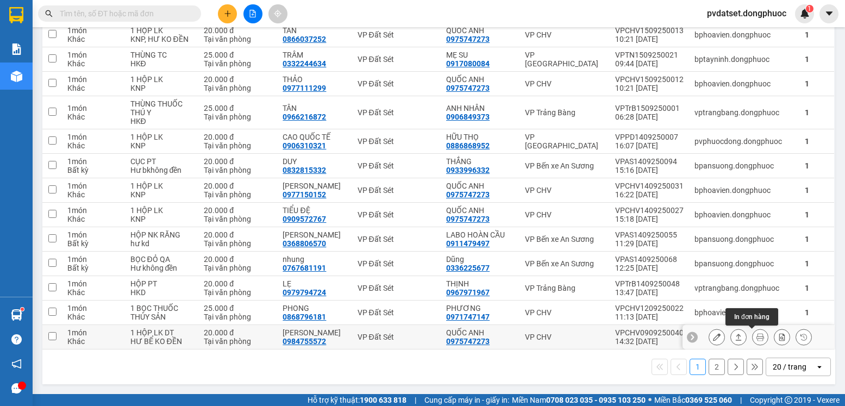
click at [735, 337] on icon at bounding box center [739, 337] width 8 height 8
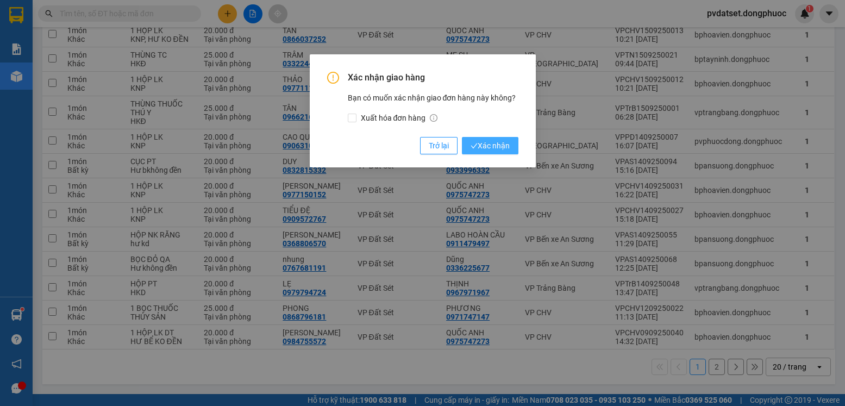
click at [495, 141] on span "Xác nhận" at bounding box center [490, 146] width 39 height 12
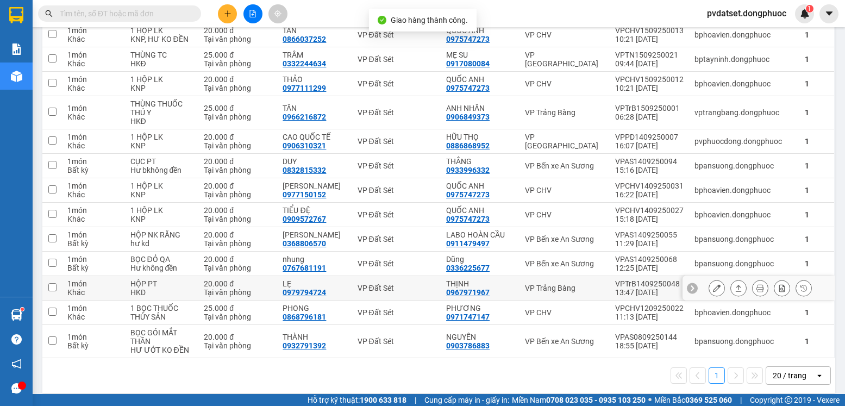
click at [735, 287] on icon at bounding box center [739, 288] width 8 height 8
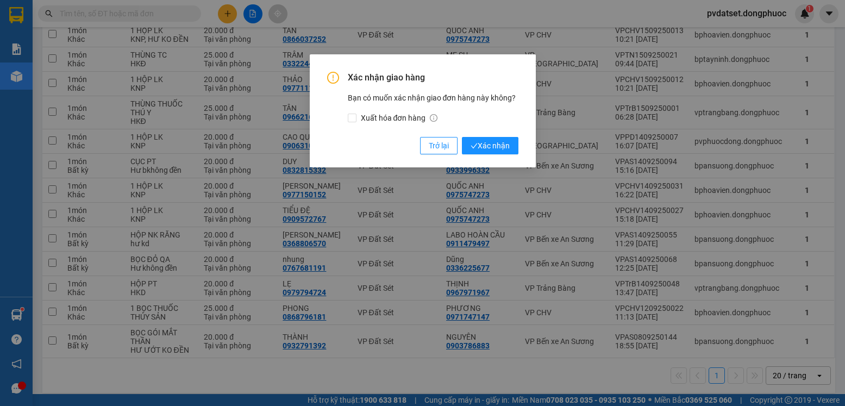
click at [494, 136] on div "Xác nhận giao hàng Bạn có muốn xác nhận giao đơn hàng này không? Xuất hóa đơn h…" at bounding box center [422, 113] width 191 height 83
click at [494, 140] on span "Xác nhận" at bounding box center [490, 146] width 39 height 12
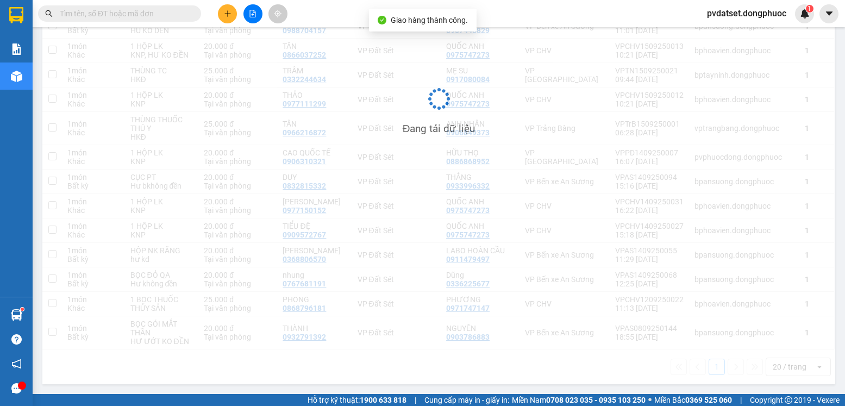
scroll to position [323, 0]
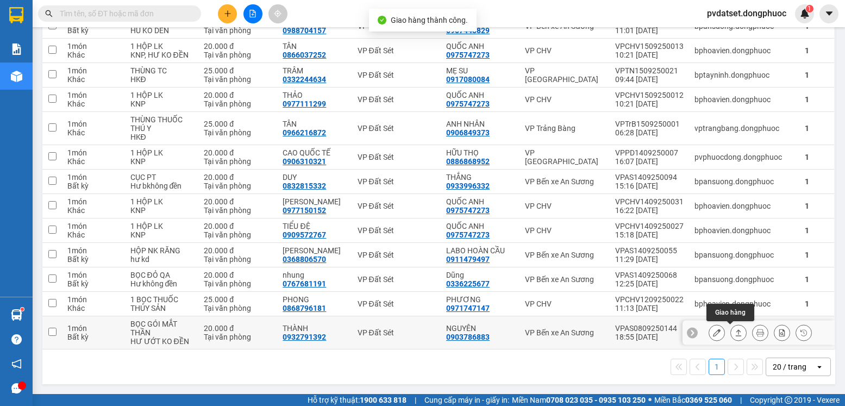
click at [731, 328] on button at bounding box center [738, 332] width 15 height 19
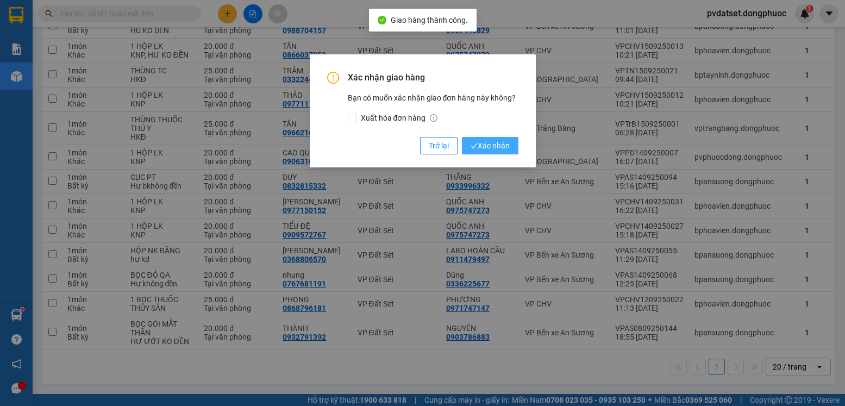
click at [501, 148] on span "Xác nhận" at bounding box center [490, 146] width 39 height 12
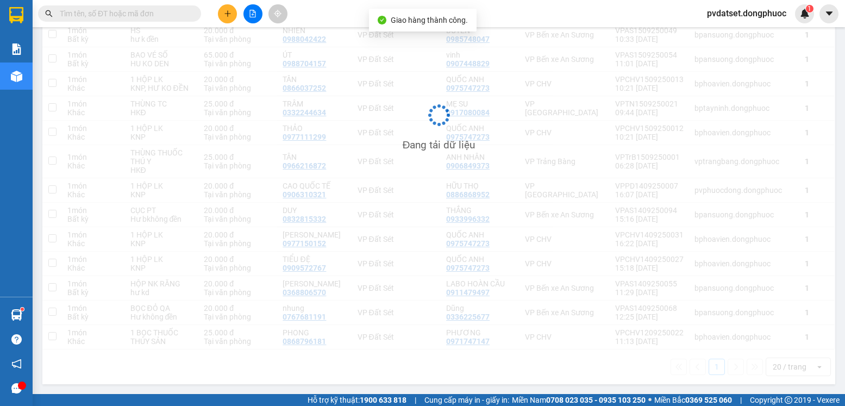
scroll to position [290, 0]
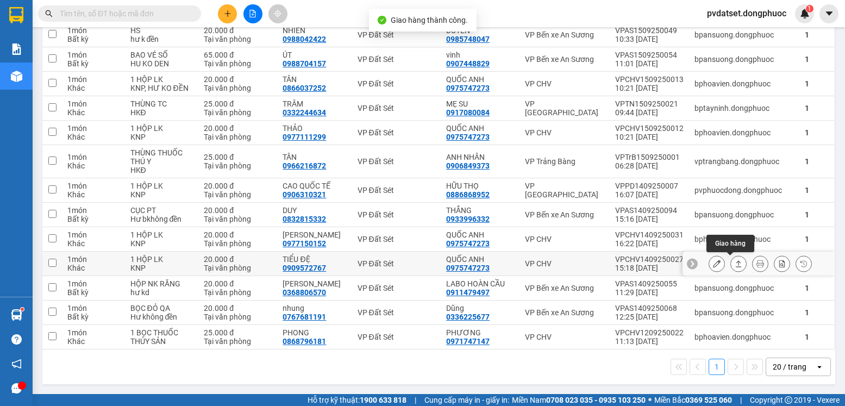
click at [731, 258] on button at bounding box center [738, 263] width 15 height 19
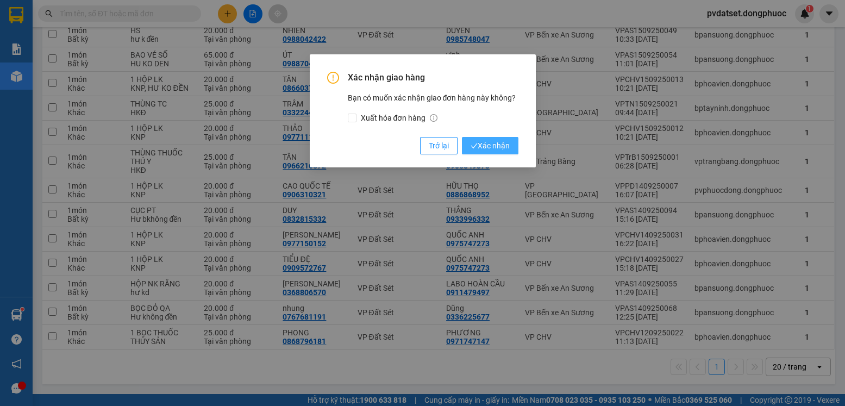
click at [493, 141] on span "Xác nhận" at bounding box center [490, 146] width 39 height 12
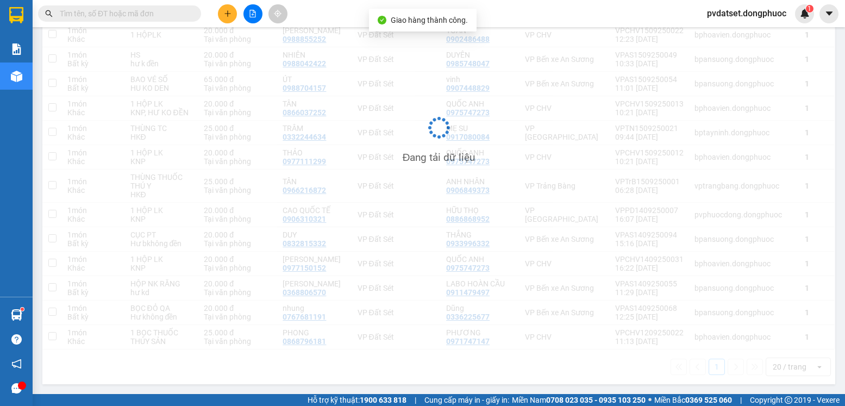
scroll to position [266, 0]
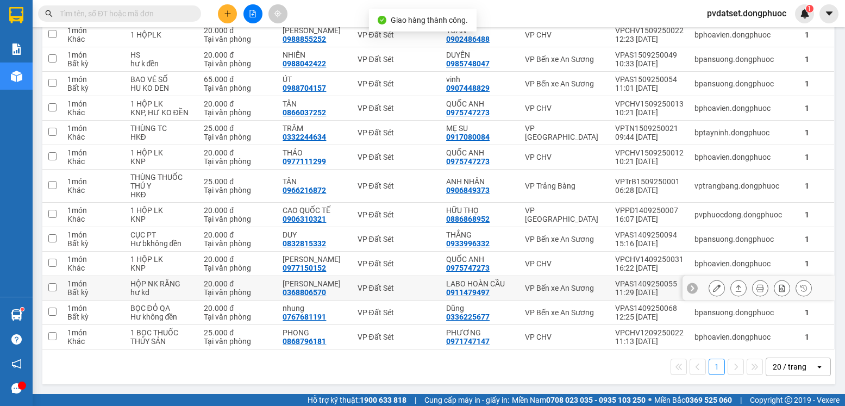
click at [735, 286] on icon at bounding box center [739, 288] width 8 height 8
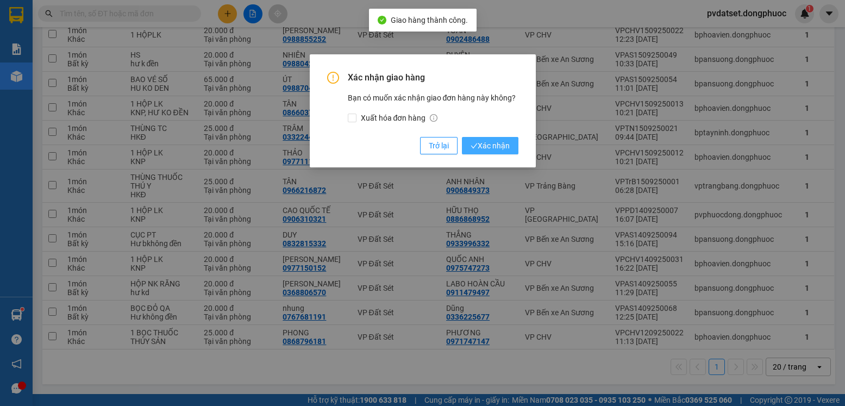
click at [490, 147] on span "Xác nhận" at bounding box center [490, 146] width 39 height 12
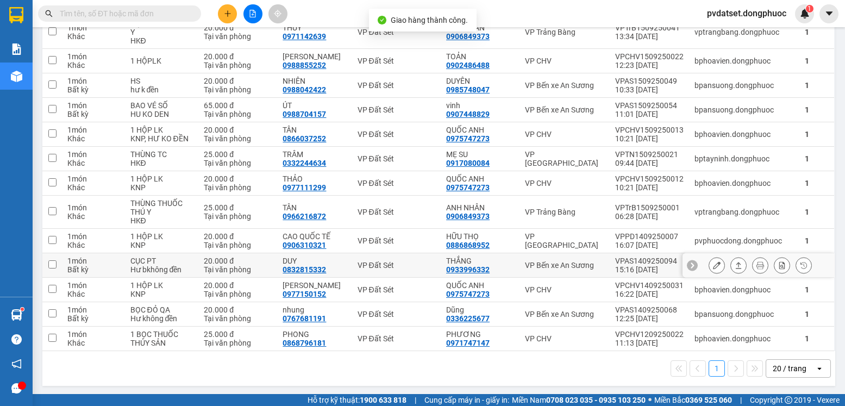
scroll to position [241, 0]
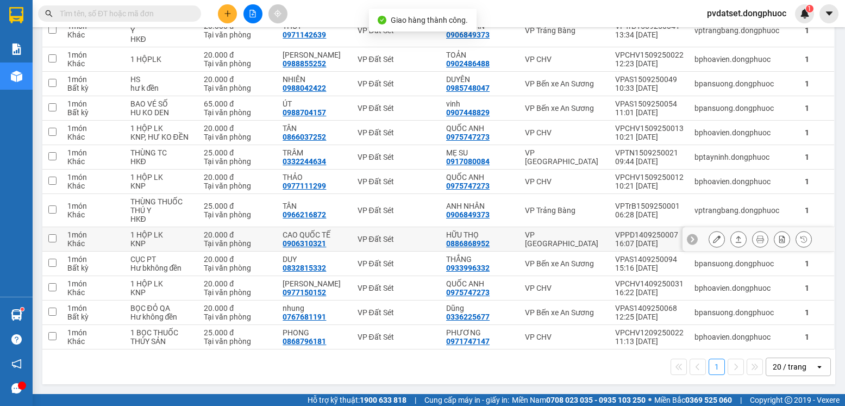
click at [735, 237] on icon at bounding box center [739, 239] width 8 height 8
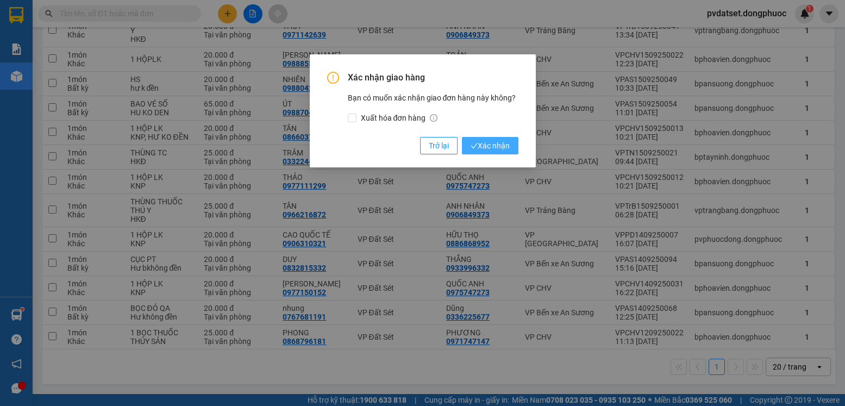
click at [479, 144] on span "Xác nhận" at bounding box center [490, 146] width 39 height 12
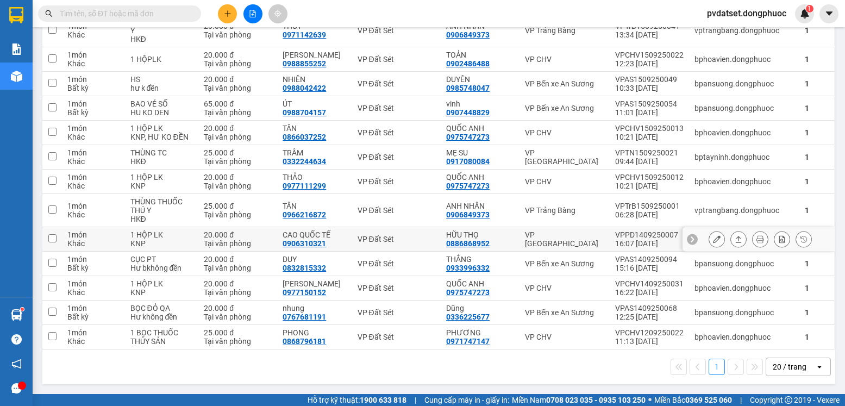
click at [735, 239] on icon at bounding box center [739, 239] width 8 height 8
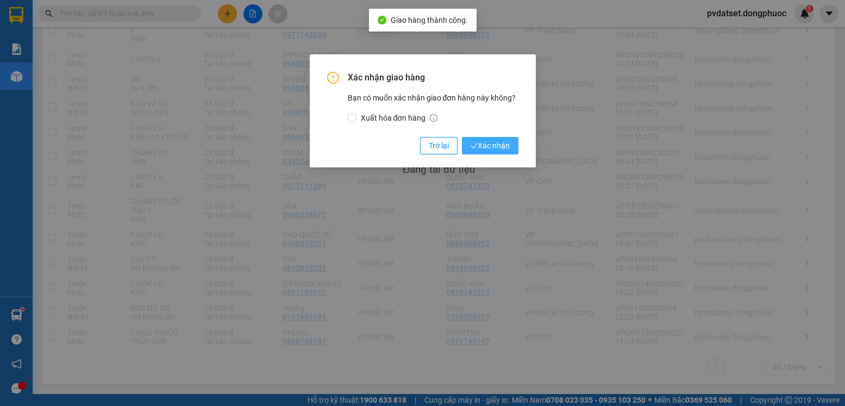
click at [509, 148] on span "Xác nhận" at bounding box center [490, 146] width 39 height 12
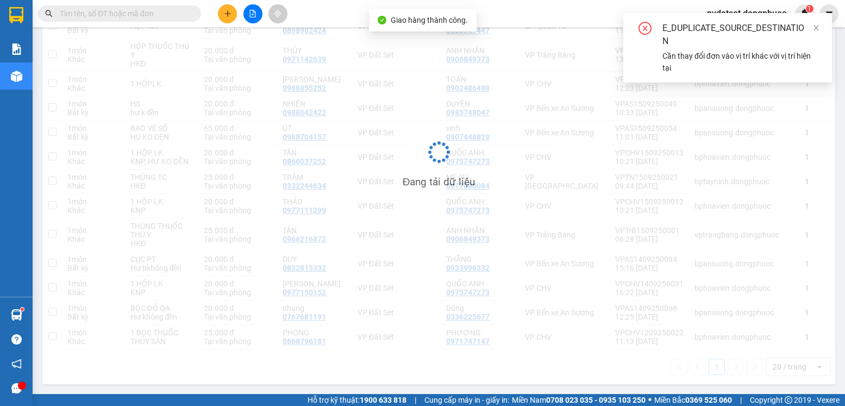
scroll to position [217, 0]
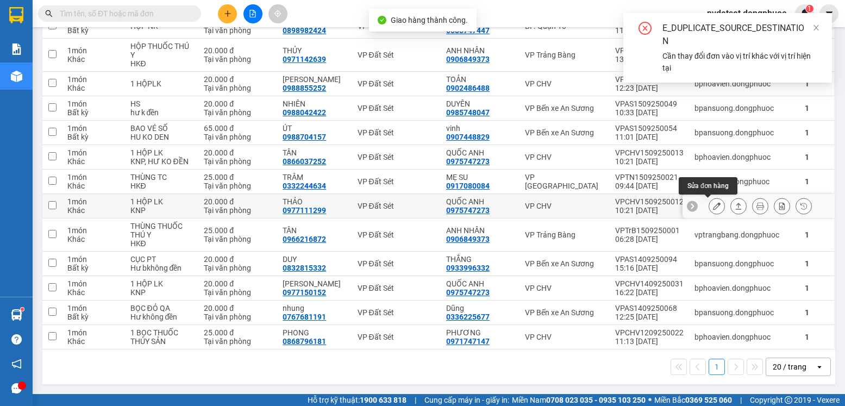
click at [712, 202] on button at bounding box center [716, 206] width 15 height 19
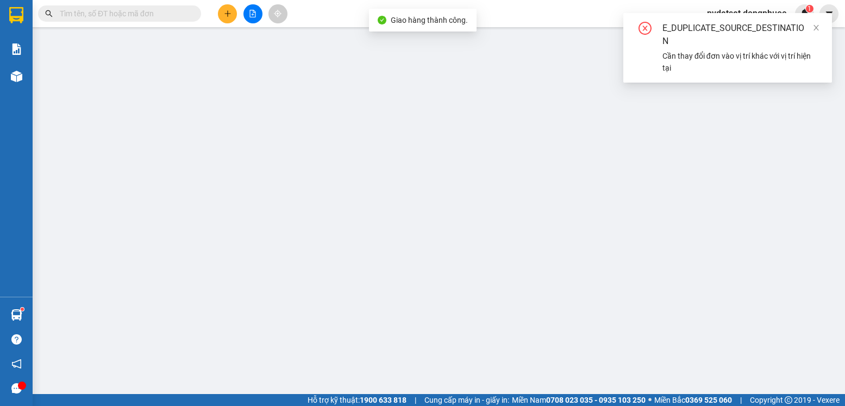
type input "0975747273"
type input "QUỐC ANH"
type input "0977111299"
type input "THẢO"
type input "20.000"
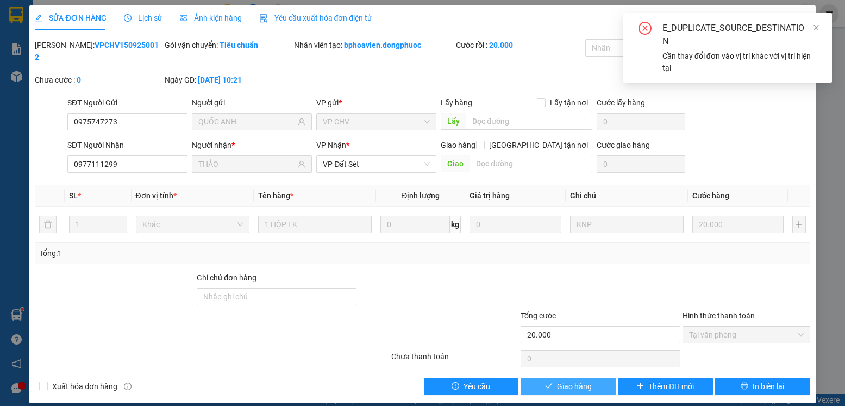
click at [587, 378] on button "Giao hàng" at bounding box center [568, 386] width 95 height 17
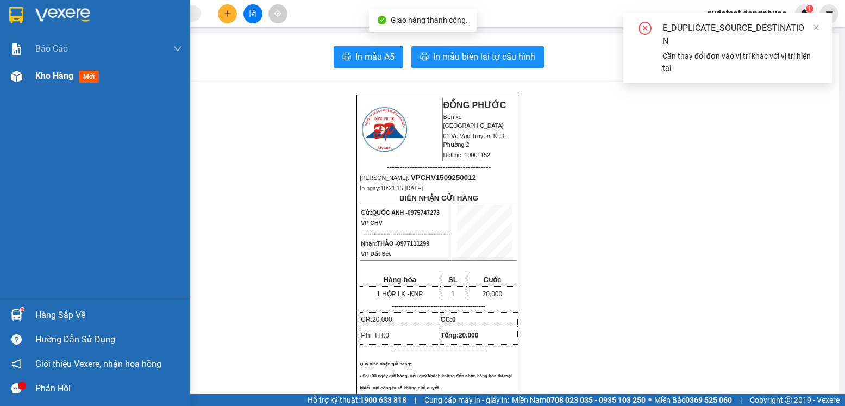
click at [38, 73] on span "Kho hàng" at bounding box center [54, 76] width 38 height 10
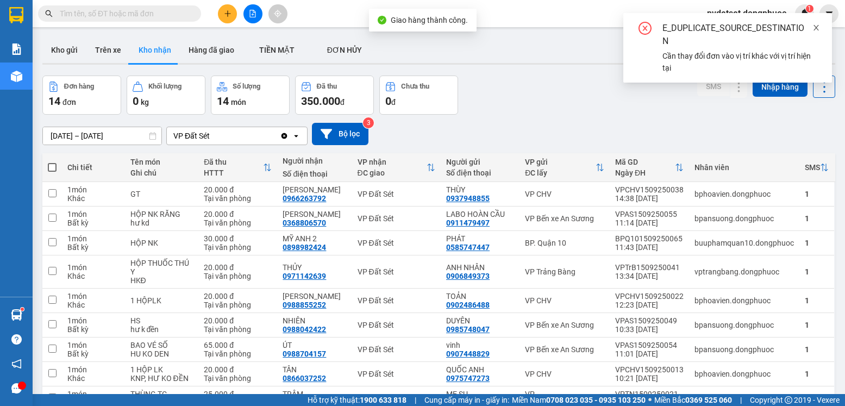
click at [818, 28] on icon "close" at bounding box center [816, 28] width 8 height 8
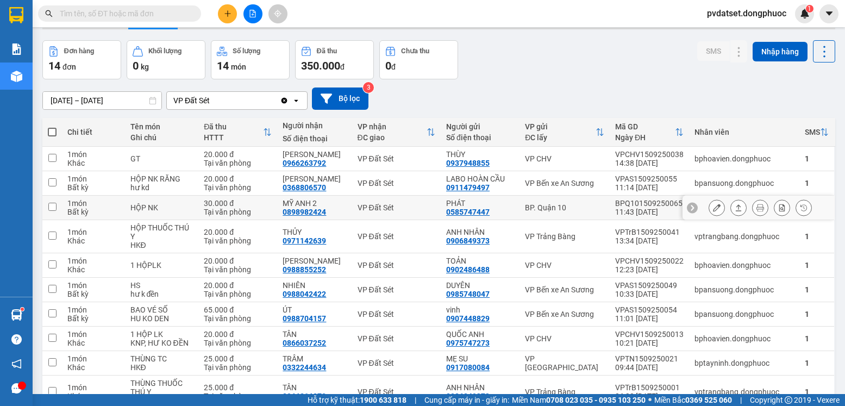
scroll to position [54, 0]
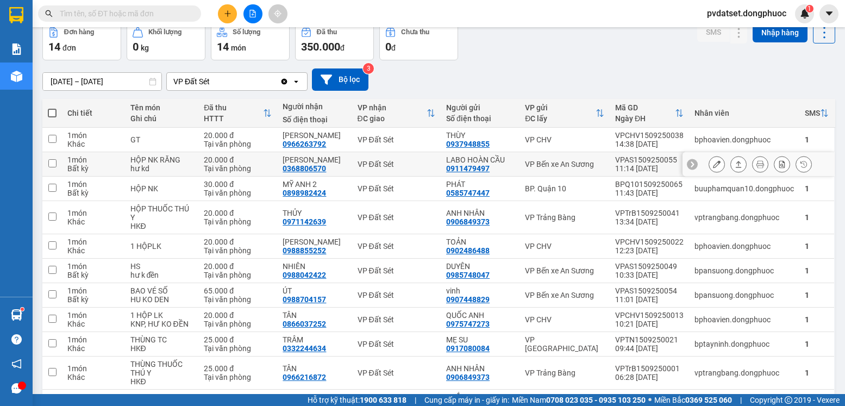
click at [735, 163] on icon at bounding box center [739, 164] width 8 height 8
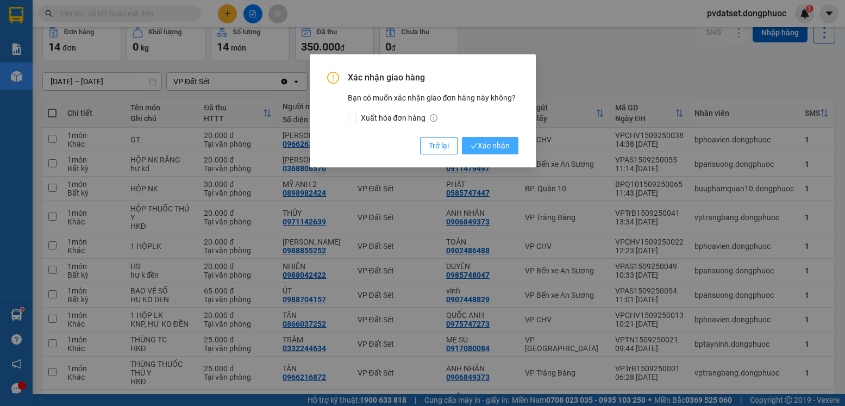
click at [487, 142] on span "Xác nhận" at bounding box center [490, 146] width 39 height 12
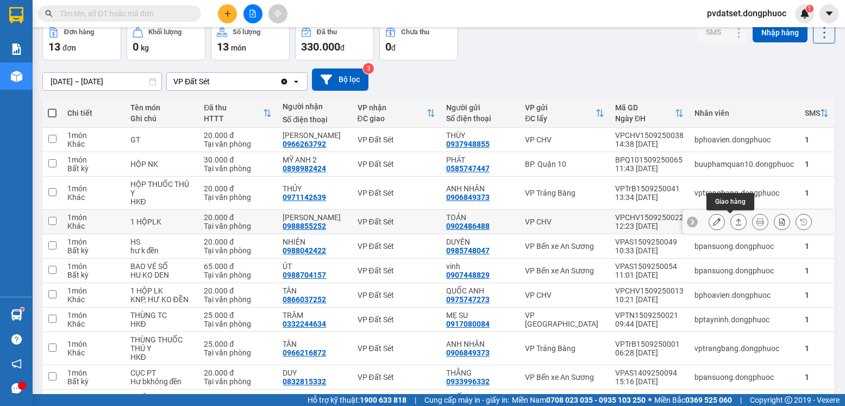
click at [735, 224] on icon at bounding box center [739, 222] width 8 height 8
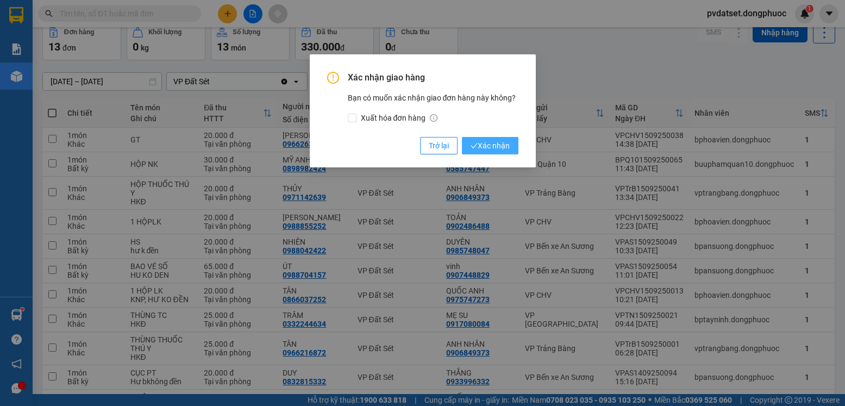
click at [508, 147] on span "Xác nhận" at bounding box center [490, 146] width 39 height 12
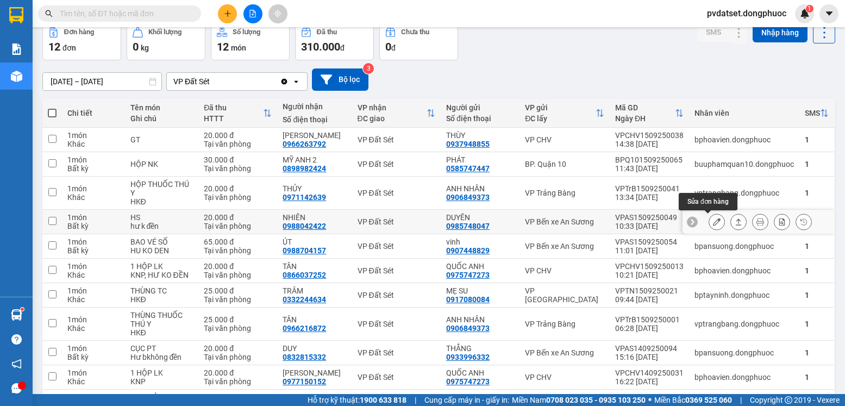
click at [735, 221] on icon at bounding box center [739, 222] width 8 height 8
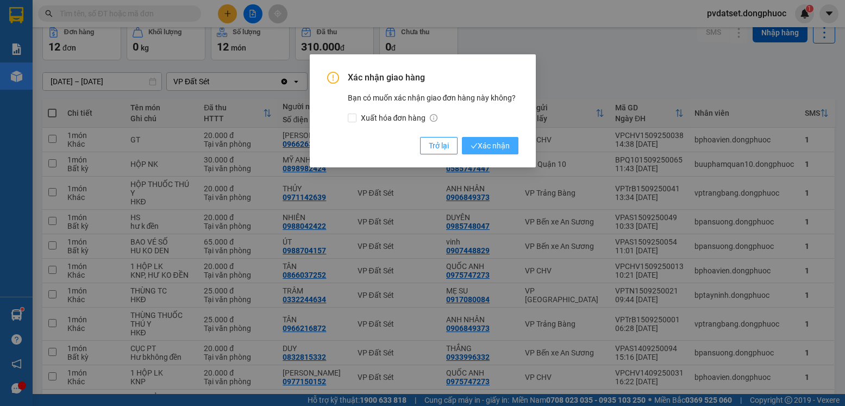
click at [499, 148] on span "Xác nhận" at bounding box center [490, 146] width 39 height 12
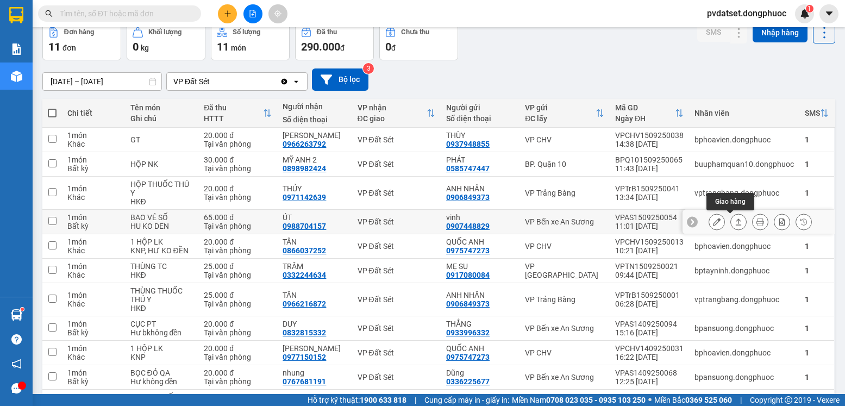
click at [735, 218] on icon at bounding box center [739, 222] width 8 height 8
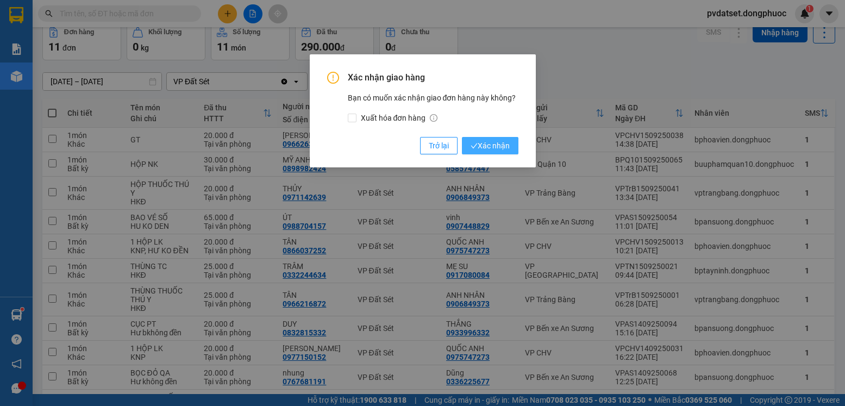
click at [486, 147] on span "Xác nhận" at bounding box center [490, 146] width 39 height 12
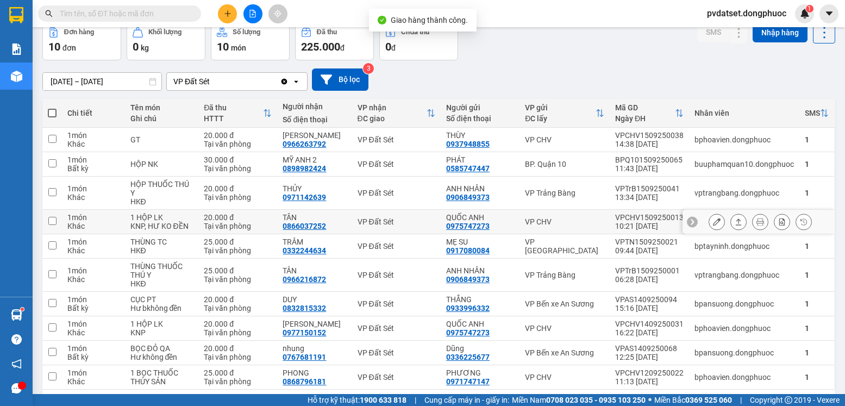
click at [735, 222] on icon at bounding box center [739, 222] width 8 height 8
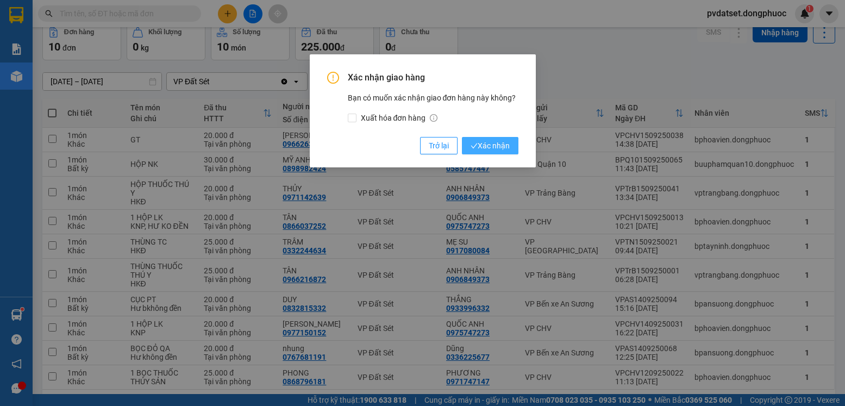
click at [502, 148] on span "Xác nhận" at bounding box center [490, 146] width 39 height 12
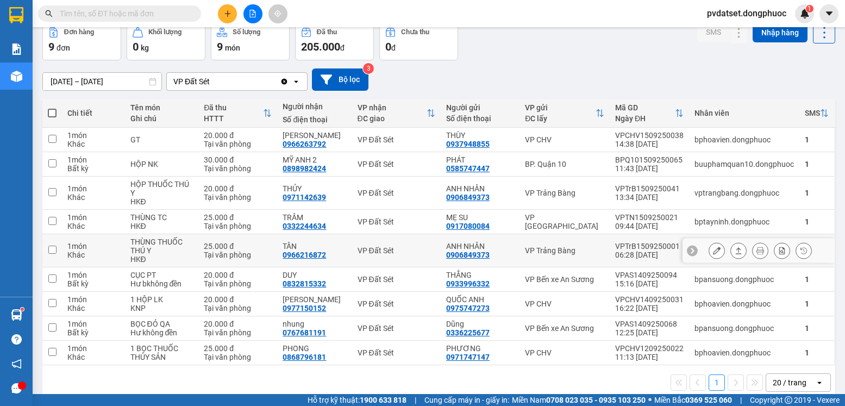
click at [735, 249] on icon at bounding box center [739, 251] width 8 height 8
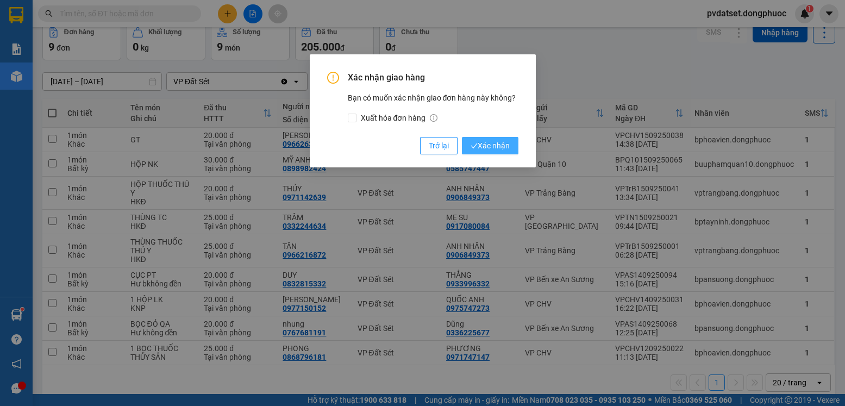
click at [501, 148] on span "Xác nhận" at bounding box center [490, 146] width 39 height 12
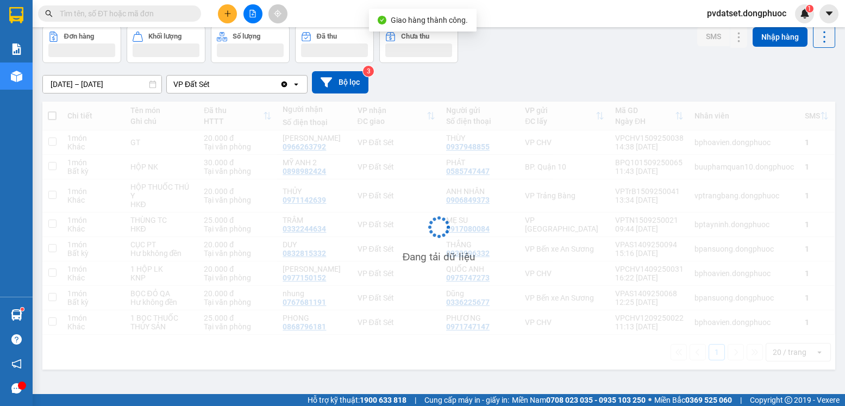
scroll to position [50, 0]
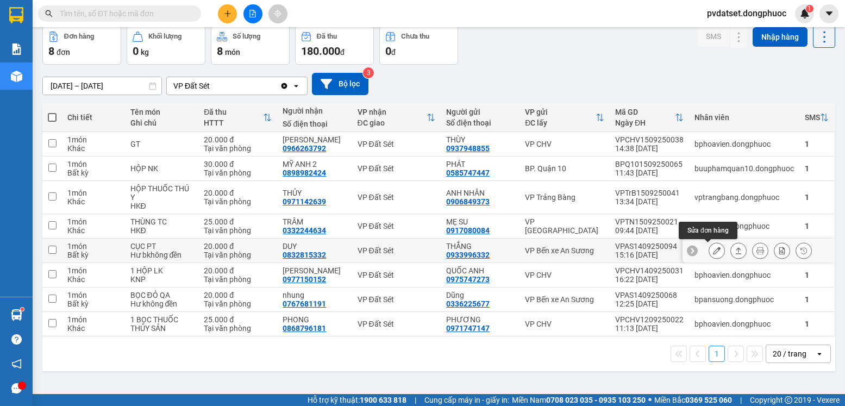
click at [713, 248] on icon at bounding box center [717, 251] width 8 height 8
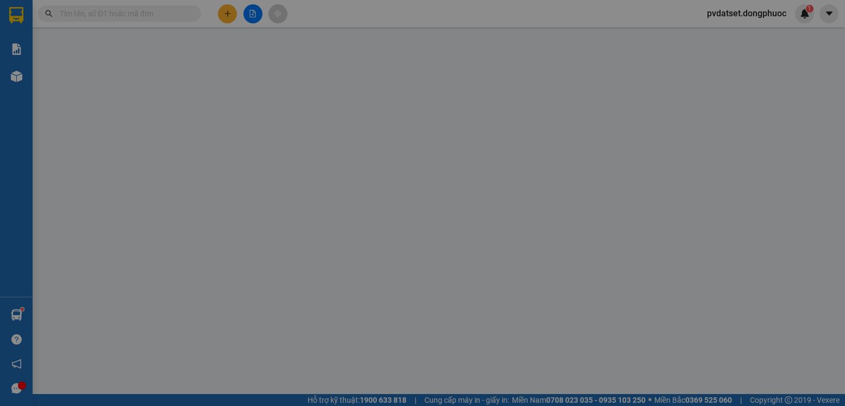
type input "0933996332"
type input "THẮNG"
type input "0832815332"
type input "DUY"
type input "20.000"
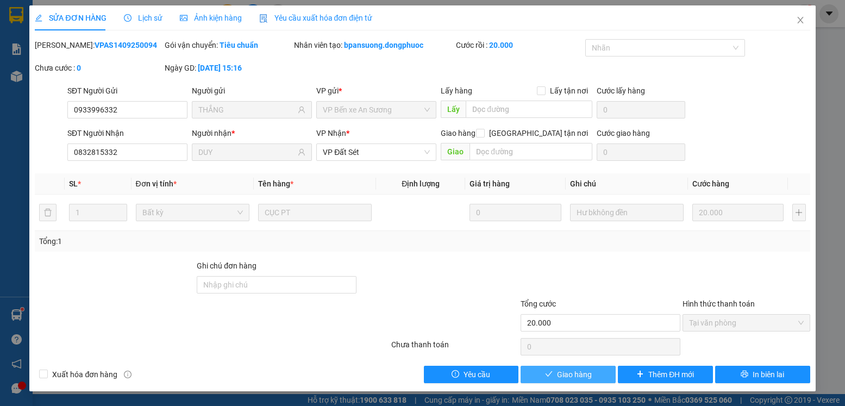
click at [573, 375] on span "Giao hàng" at bounding box center [574, 374] width 35 height 12
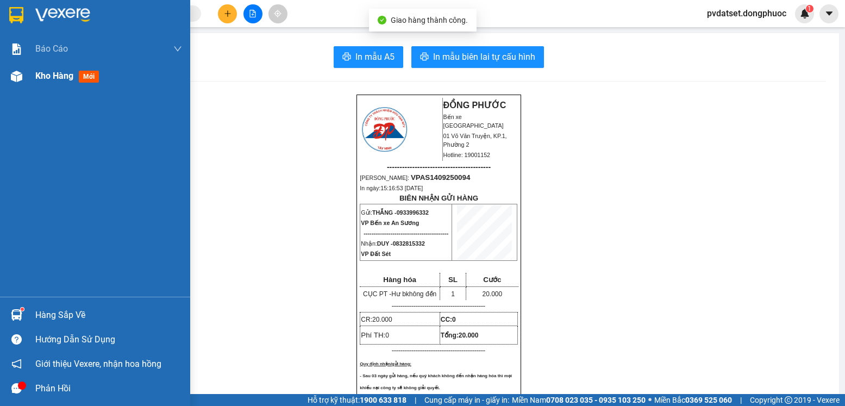
click at [53, 75] on span "Kho hàng" at bounding box center [54, 76] width 38 height 10
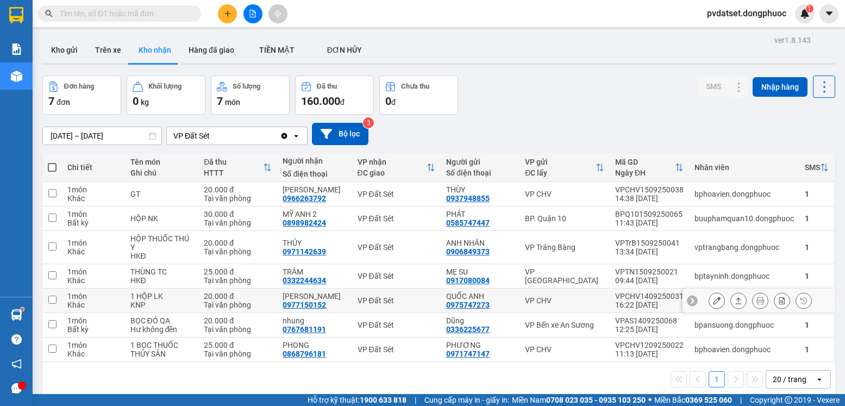
click at [736, 301] on icon at bounding box center [739, 300] width 6 height 7
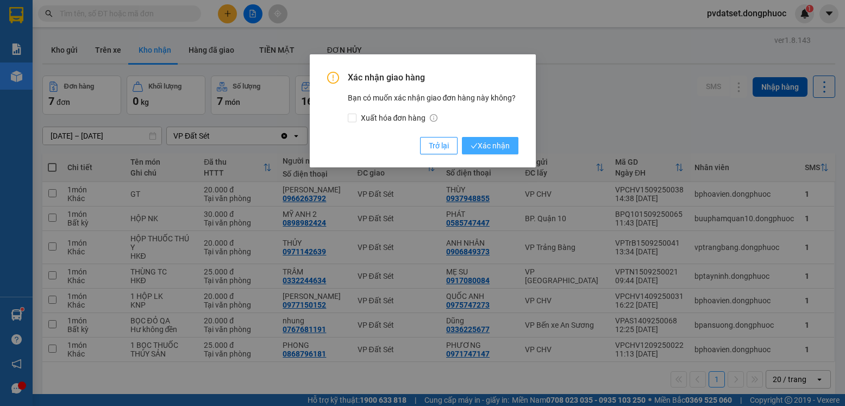
click at [505, 148] on span "Xác nhận" at bounding box center [490, 146] width 39 height 12
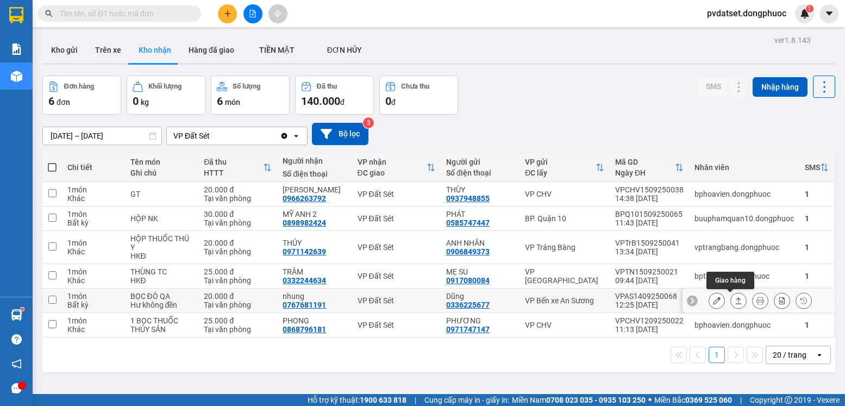
click at [735, 298] on icon at bounding box center [739, 301] width 8 height 8
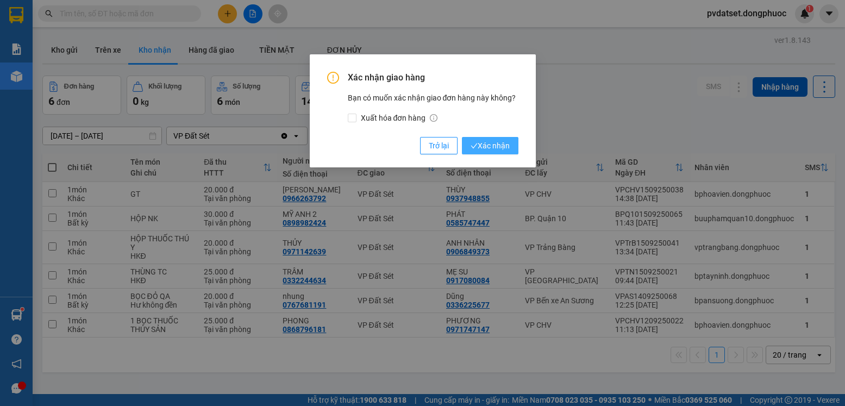
click at [503, 147] on span "Xác nhận" at bounding box center [490, 146] width 39 height 12
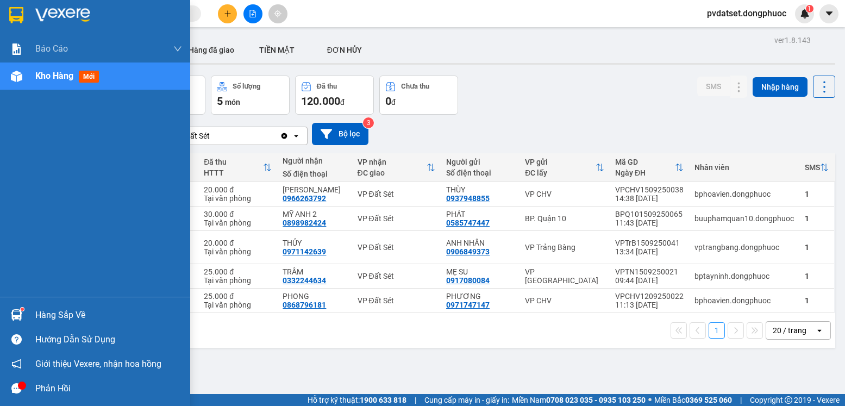
drag, startPoint x: 25, startPoint y: 318, endPoint x: 45, endPoint y: 319, distance: 19.6
click at [27, 318] on div "Hàng sắp về" at bounding box center [95, 315] width 190 height 24
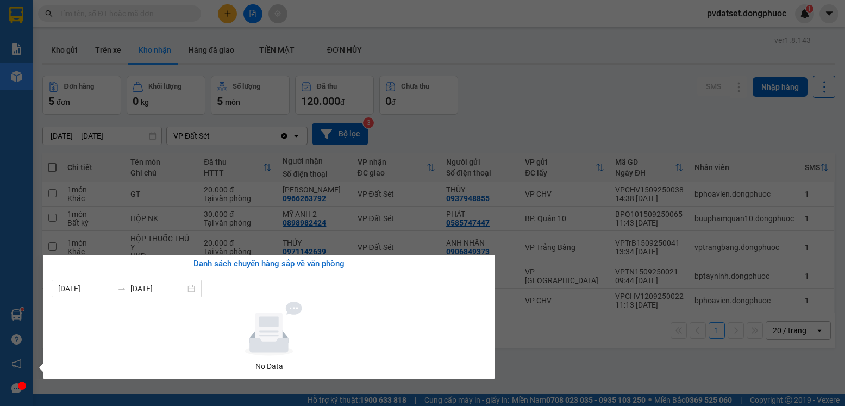
click at [558, 353] on section "Kết quả tìm kiếm ( 0 ) Bộ lọc Ngày tạo đơn gần nhất No Data pvdatset.dongphuoc …" at bounding box center [422, 203] width 845 height 406
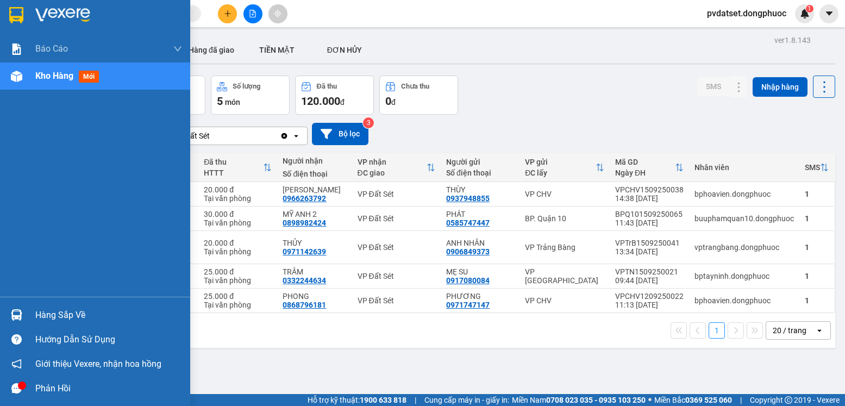
click at [28, 306] on div "Hàng sắp về" at bounding box center [95, 315] width 190 height 24
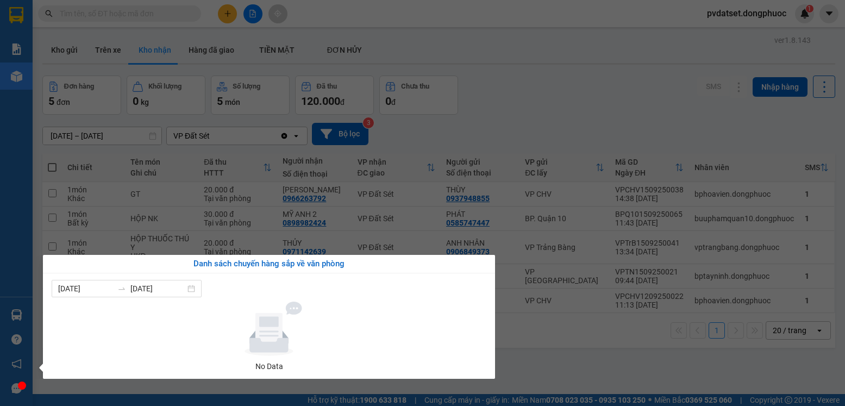
click at [564, 379] on section "Kết quả tìm kiếm ( 0 ) Bộ lọc Ngày tạo đơn gần nhất No Data pvdatset.dongphuoc …" at bounding box center [422, 203] width 845 height 406
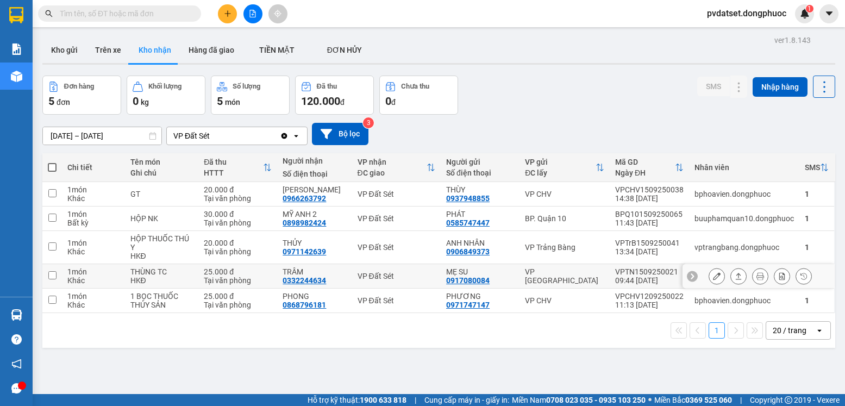
click at [409, 278] on div "VP Đất Sét" at bounding box center [397, 276] width 78 height 9
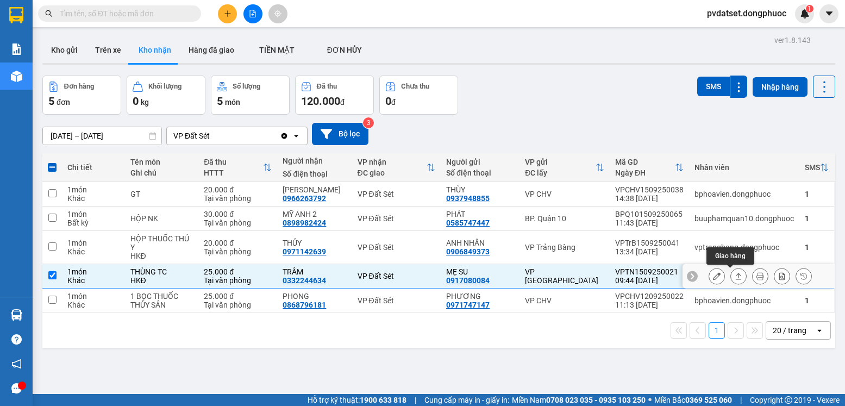
click at [735, 275] on icon at bounding box center [739, 276] width 8 height 8
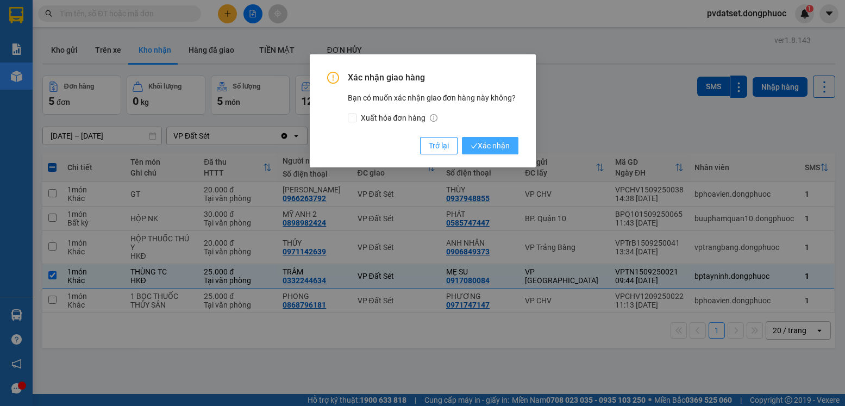
click at [496, 147] on span "Xác nhận" at bounding box center [490, 146] width 39 height 12
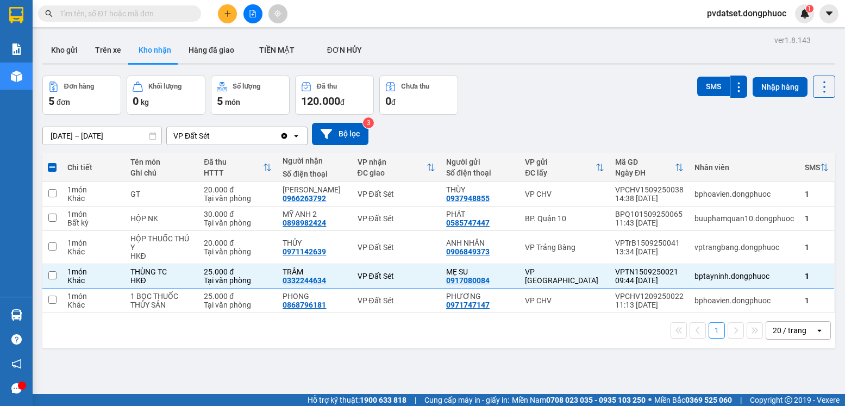
checkbox input "false"
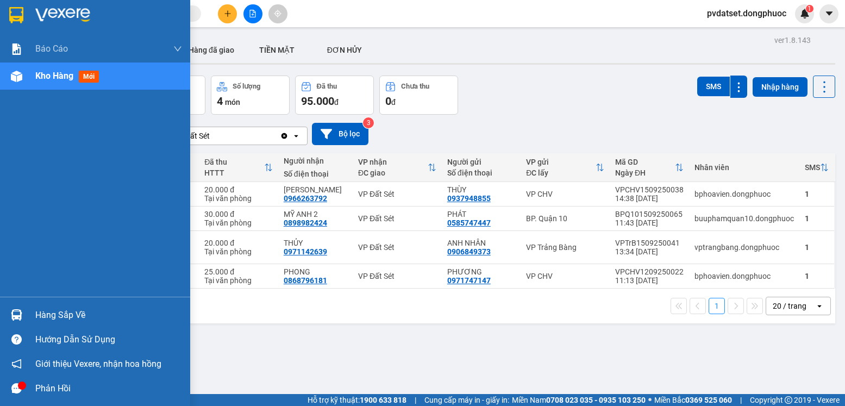
click at [17, 308] on div at bounding box center [16, 314] width 19 height 19
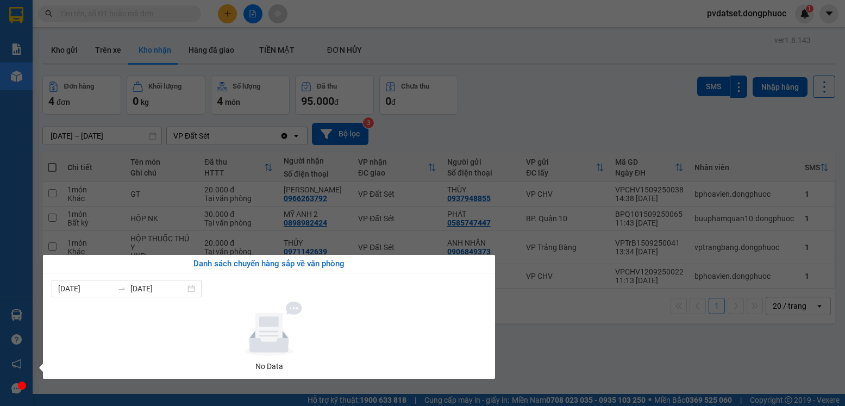
click at [574, 380] on section "Kết quả tìm kiếm ( 0 ) Bộ lọc Ngày tạo đơn gần nhất No Data pvdatset.dongphuoc …" at bounding box center [422, 203] width 845 height 406
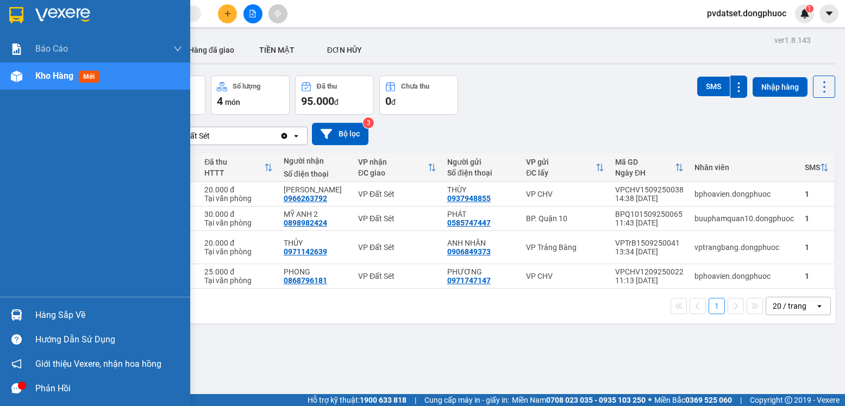
click at [24, 317] on div at bounding box center [16, 314] width 19 height 19
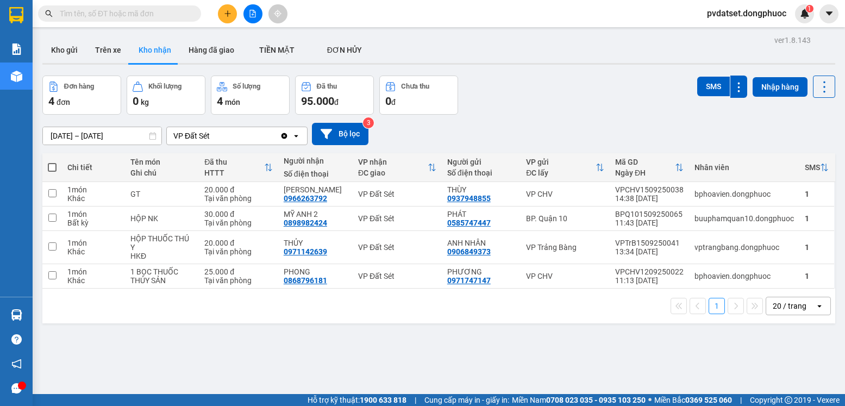
click at [627, 376] on section "Kết quả tìm kiếm ( 0 ) Bộ lọc Ngày tạo đơn gần nhất No Data pvdatset.dongphuoc …" at bounding box center [422, 203] width 845 height 406
click at [116, 49] on button "Trên xe" at bounding box center [107, 50] width 43 height 26
type input "[DATE] – [DATE]"
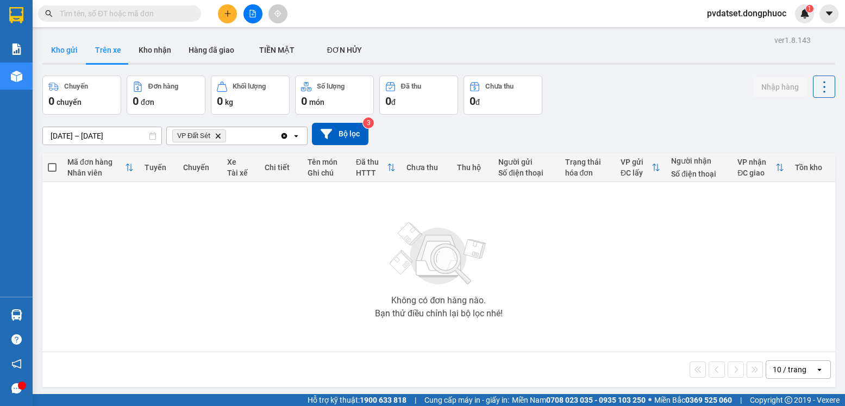
click at [72, 51] on button "Kho gửi" at bounding box center [64, 50] width 44 height 26
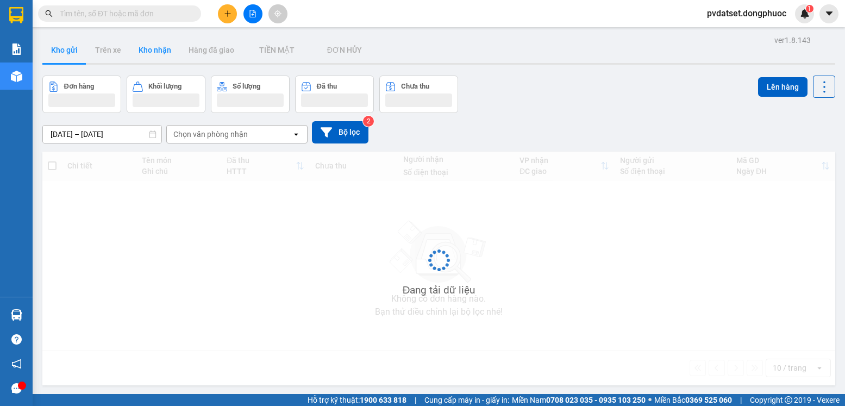
click at [148, 54] on button "Kho nhận" at bounding box center [155, 50] width 50 height 26
click at [149, 57] on button "Kho nhận" at bounding box center [155, 50] width 50 height 26
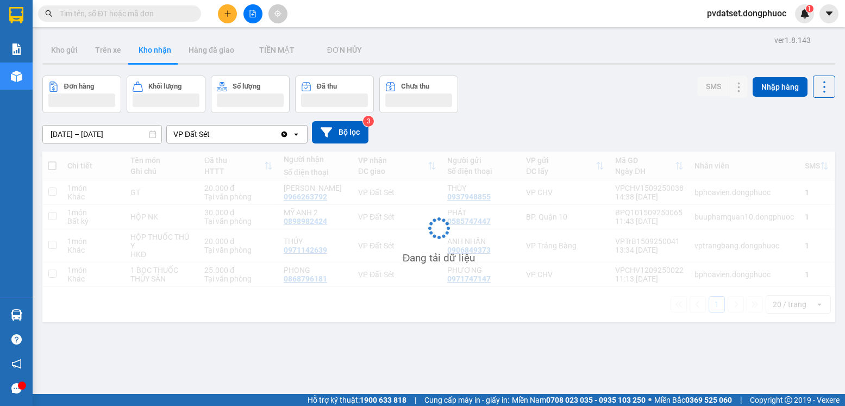
click at [149, 57] on button "Kho nhận" at bounding box center [155, 50] width 50 height 26
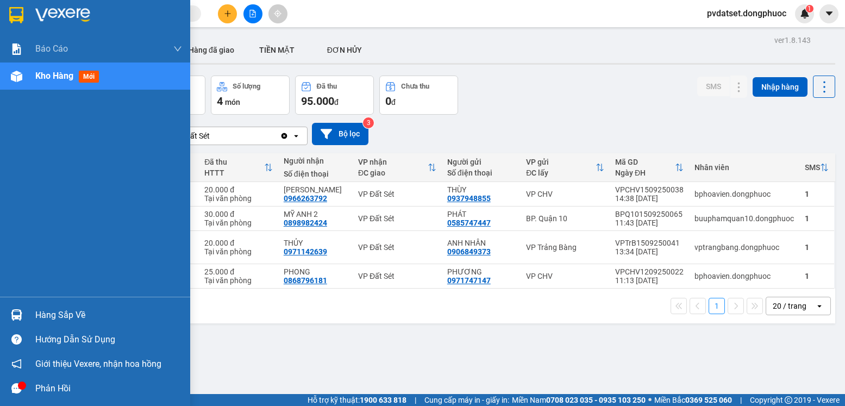
click at [19, 310] on img at bounding box center [16, 314] width 11 height 11
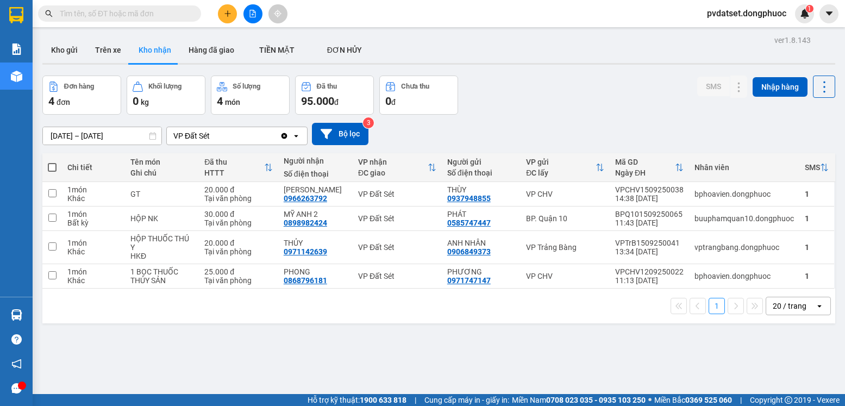
click at [600, 362] on section "Kết quả tìm kiếm ( 0 ) Bộ lọc Ngày tạo đơn gần nhất No Data pvdatset.dongphuoc …" at bounding box center [422, 203] width 845 height 406
click at [81, 55] on button "Kho gửi" at bounding box center [64, 50] width 44 height 26
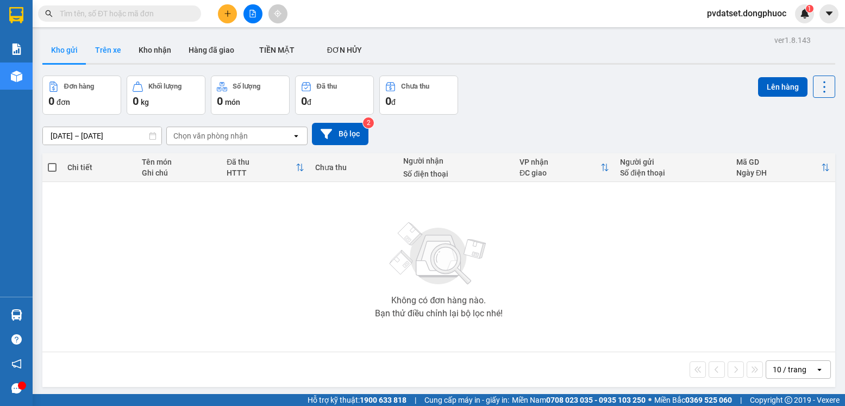
click at [111, 52] on button "Trên xe" at bounding box center [107, 50] width 43 height 26
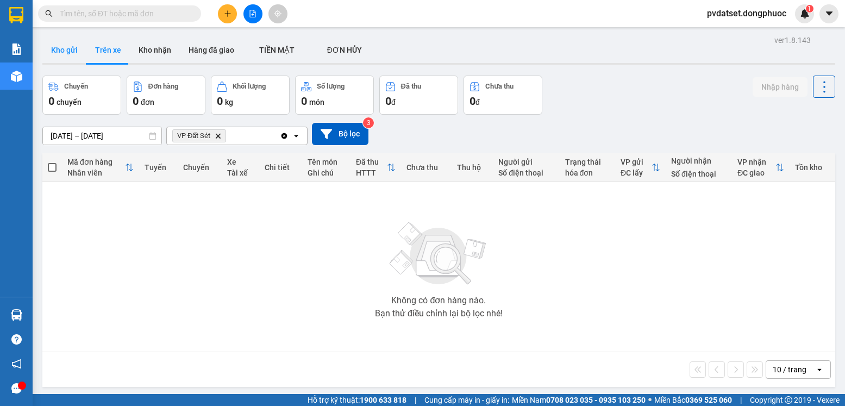
click at [58, 56] on button "Kho gửi" at bounding box center [64, 50] width 44 height 26
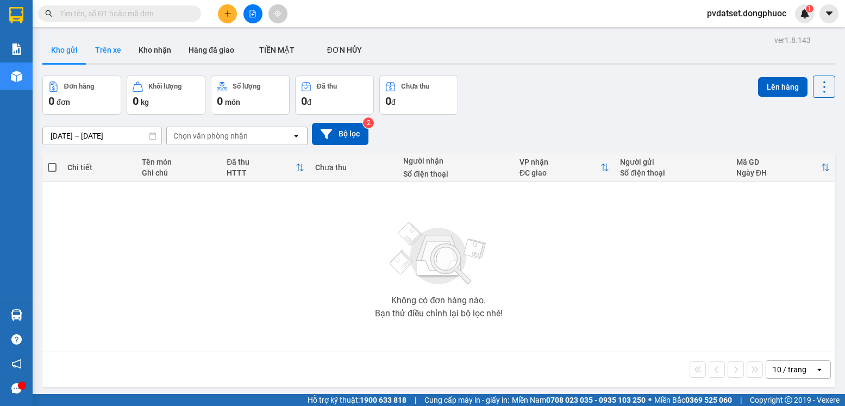
click at [110, 53] on button "Trên xe" at bounding box center [107, 50] width 43 height 26
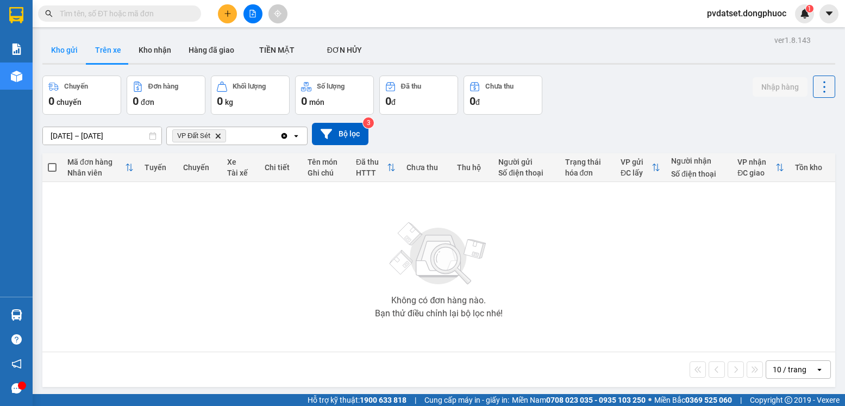
click at [64, 53] on button "Kho gửi" at bounding box center [64, 50] width 44 height 26
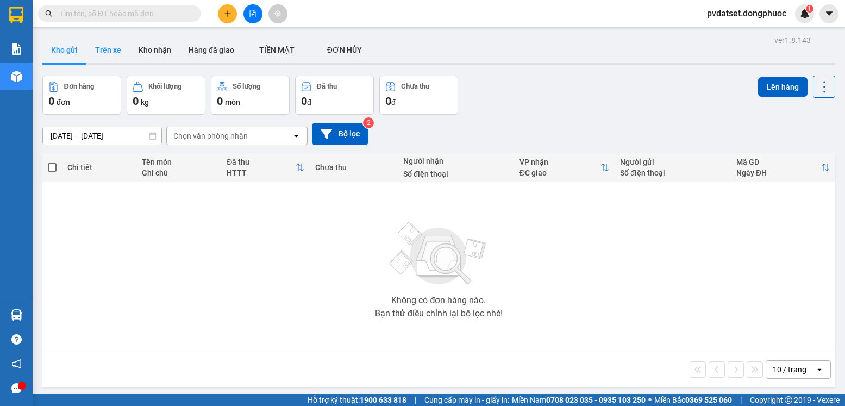
click at [103, 53] on button "Trên xe" at bounding box center [107, 50] width 43 height 26
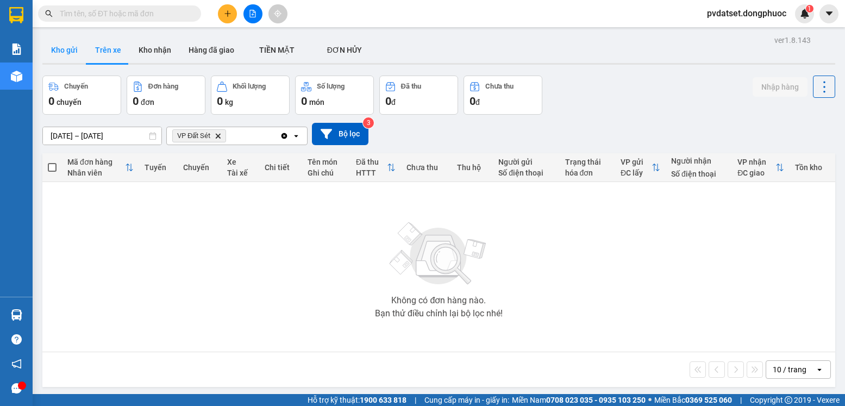
click at [72, 52] on button "Kho gửi" at bounding box center [64, 50] width 44 height 26
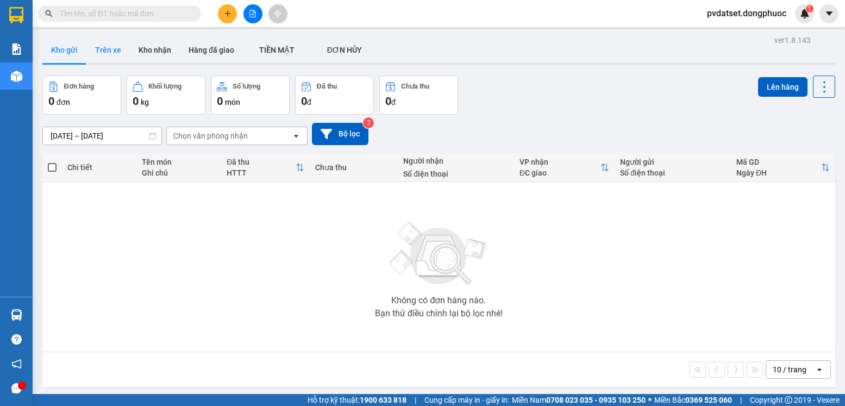
click at [116, 47] on button "Trên xe" at bounding box center [107, 50] width 43 height 26
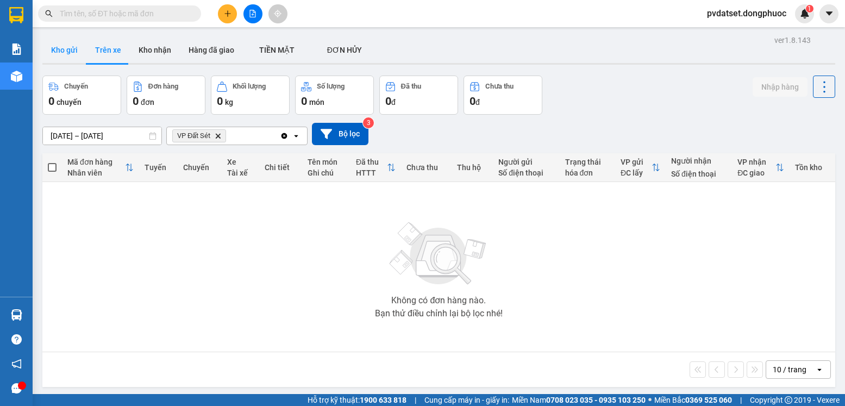
click at [76, 43] on button "Kho gửi" at bounding box center [64, 50] width 44 height 26
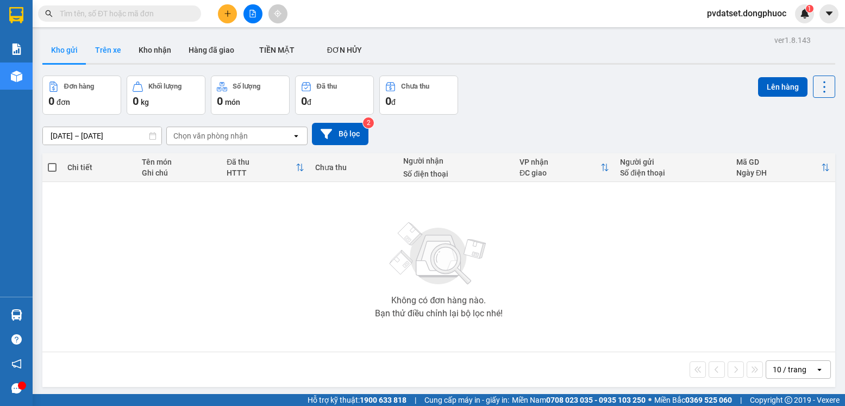
click at [103, 48] on button "Trên xe" at bounding box center [107, 50] width 43 height 26
